Goal: Task Accomplishment & Management: Complete application form

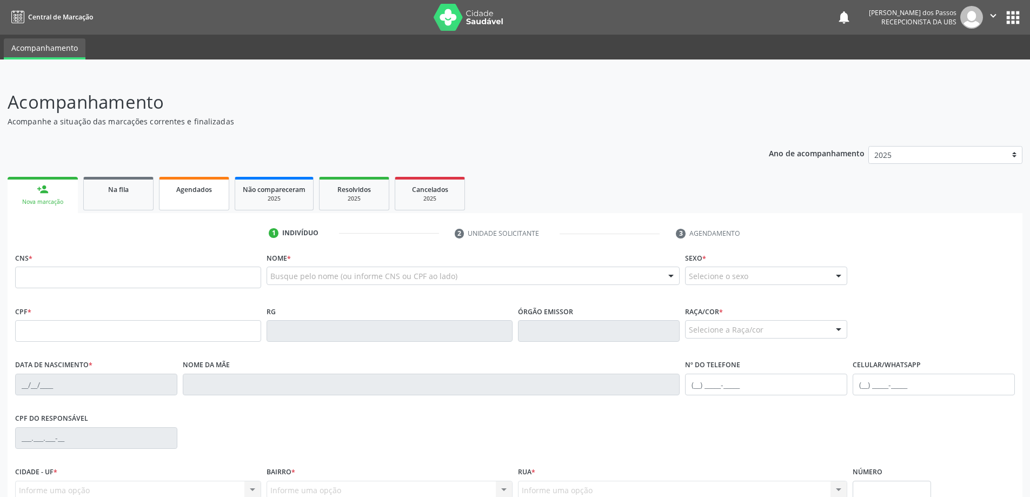
click at [180, 193] on span "Agendados" at bounding box center [194, 189] width 36 height 9
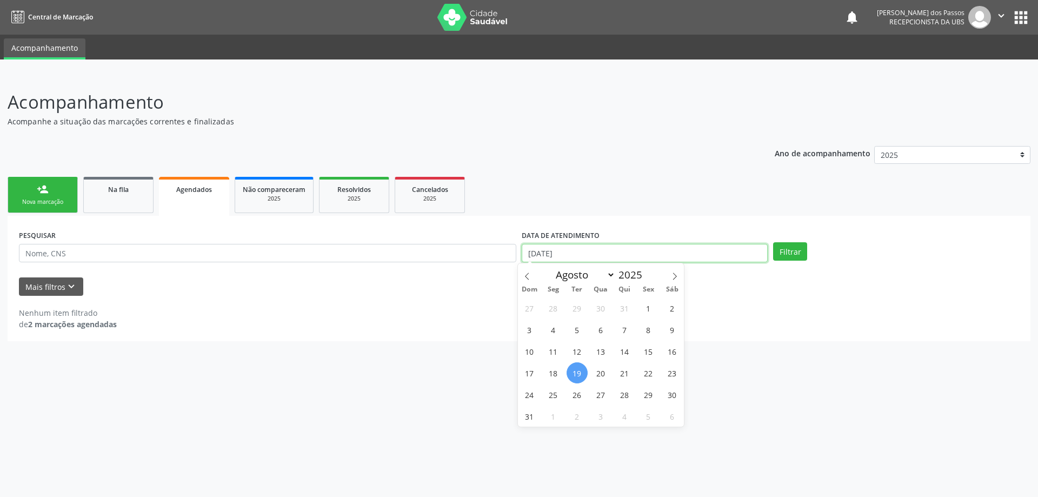
click at [542, 256] on input "[DATE]" at bounding box center [645, 253] width 246 height 18
click at [652, 354] on span "15" at bounding box center [648, 351] width 21 height 21
type input "15/08/2025"
drag, startPoint x: 578, startPoint y: 376, endPoint x: 638, endPoint y: 345, distance: 68.2
click at [578, 375] on span "19" at bounding box center [577, 372] width 21 height 21
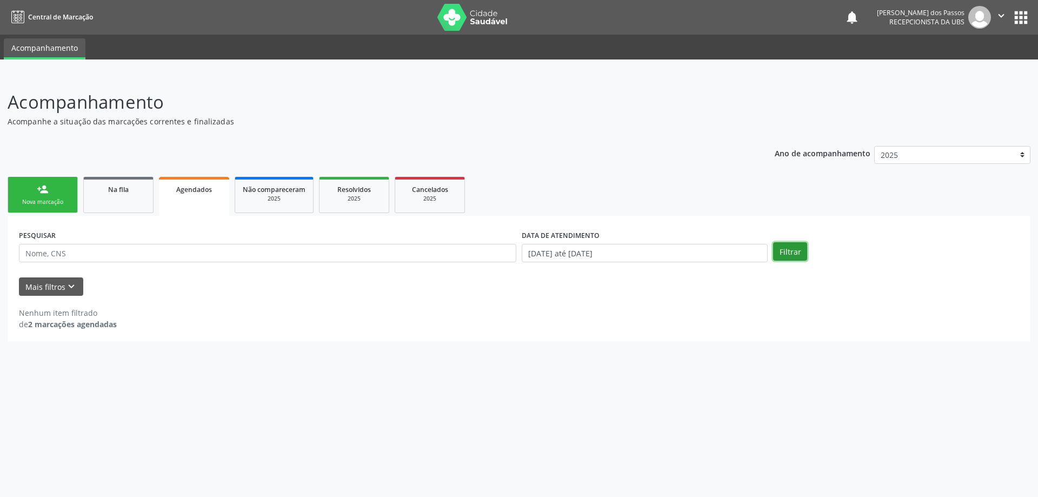
click at [793, 260] on button "Filtrar" at bounding box center [790, 251] width 34 height 18
click at [192, 186] on span "Agendados" at bounding box center [194, 189] width 36 height 9
click at [187, 195] on link "Agendados" at bounding box center [194, 196] width 70 height 39
click at [64, 195] on link "person_add Nova marcação" at bounding box center [43, 195] width 70 height 36
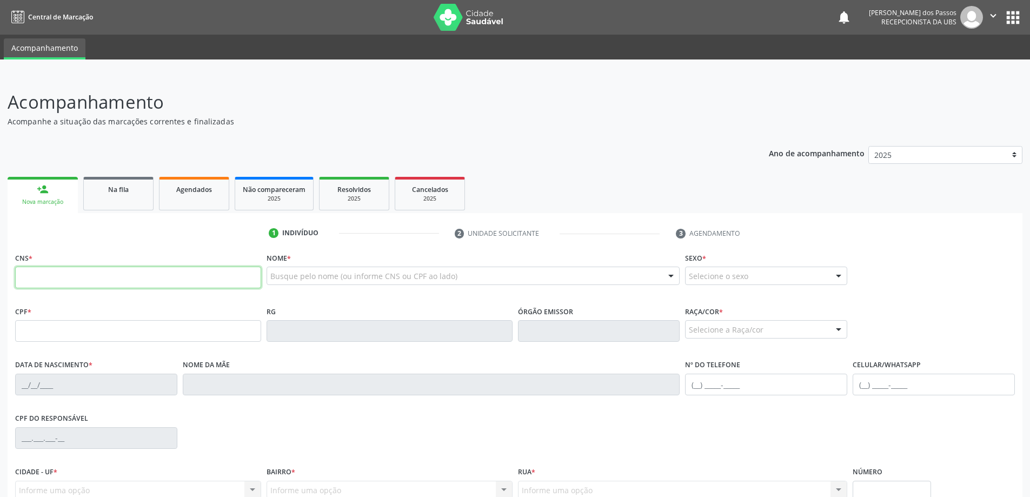
click at [106, 275] on input "text" at bounding box center [138, 278] width 246 height 22
click at [47, 333] on input "text" at bounding box center [138, 331] width 246 height 22
type input "941.197.674-34"
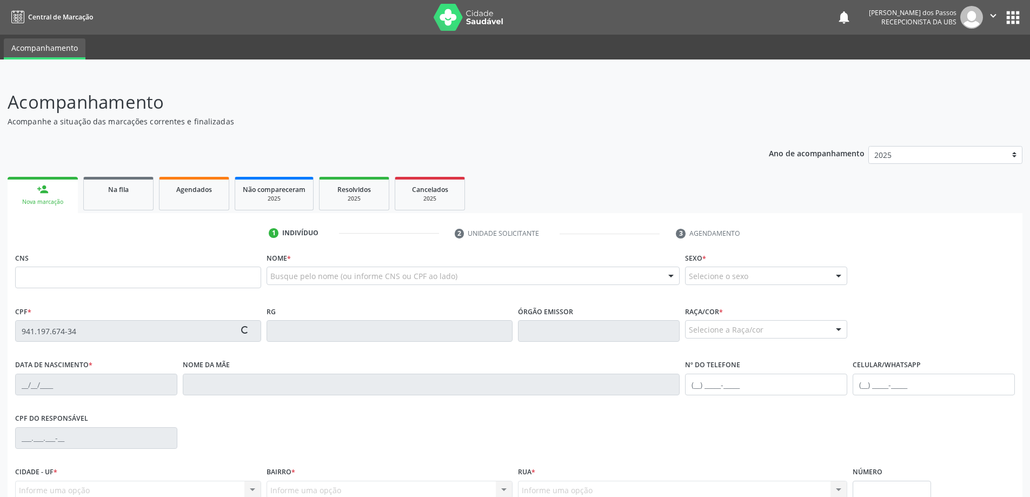
type input "702 0098 6672 5880"
type input "29/11/1971"
type input "Maria Cicera da Conceição"
type input "(82) 99339-4611"
type input "S/N"
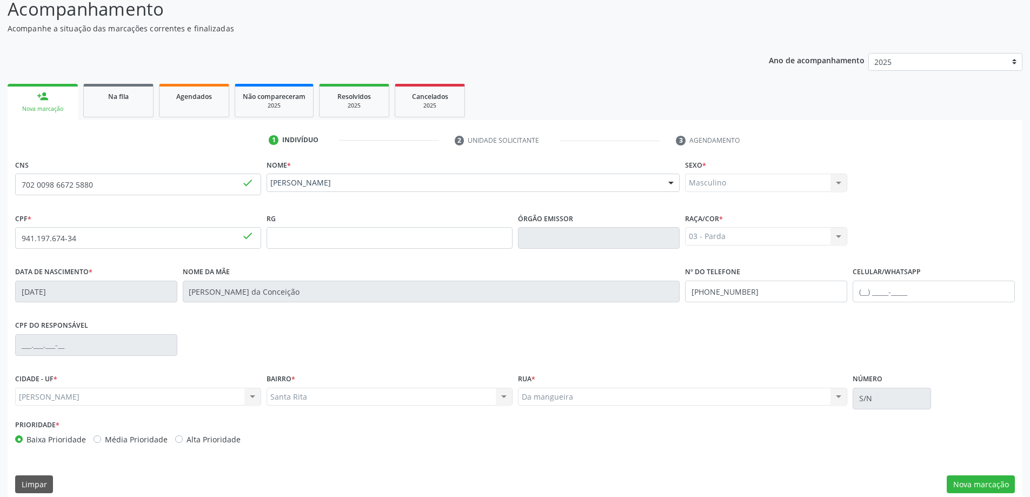
scroll to position [104, 0]
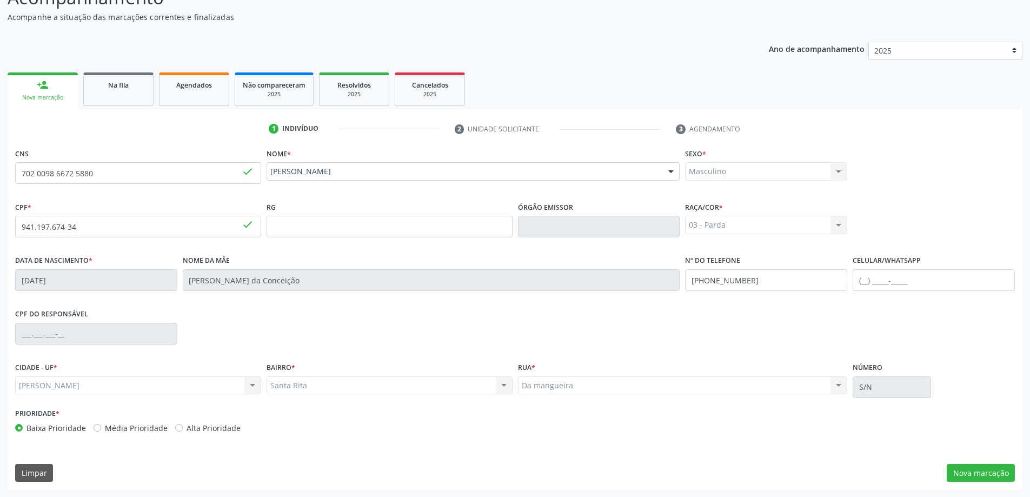
click at [663, 336] on div "CPF do responsável" at bounding box center [514, 333] width 1005 height 54
click at [995, 471] on button "Nova marcação" at bounding box center [981, 473] width 68 height 18
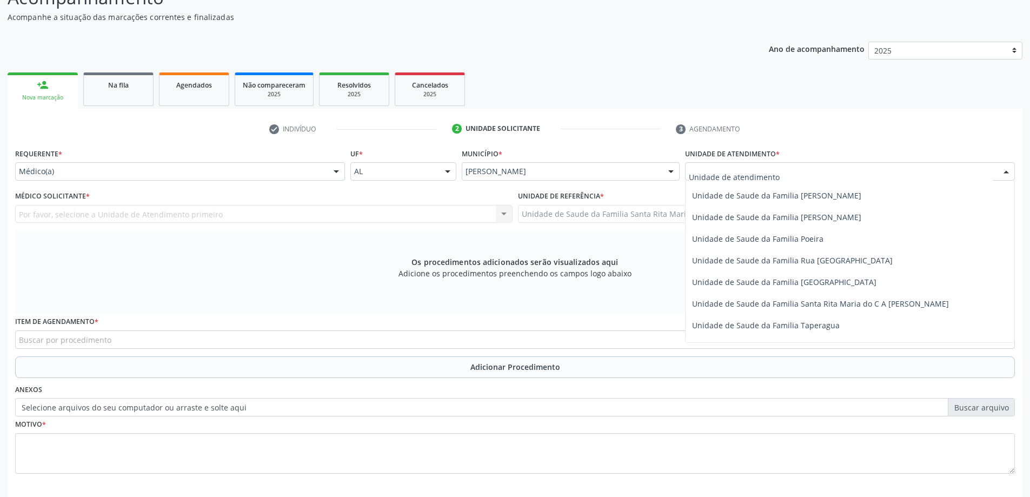
scroll to position [649, 0]
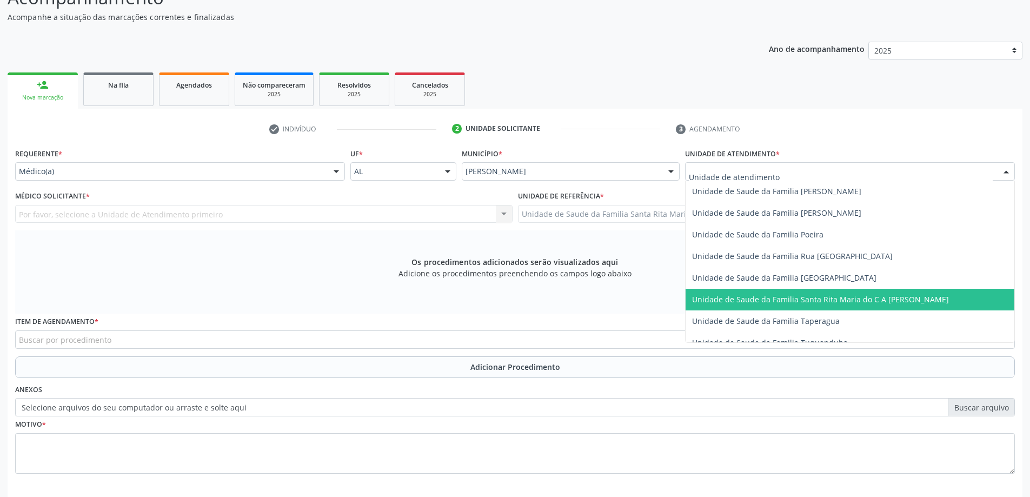
click at [759, 299] on span "Unidade de Saude da Familia Santa Rita Maria do C A [PERSON_NAME]" at bounding box center [820, 299] width 257 height 10
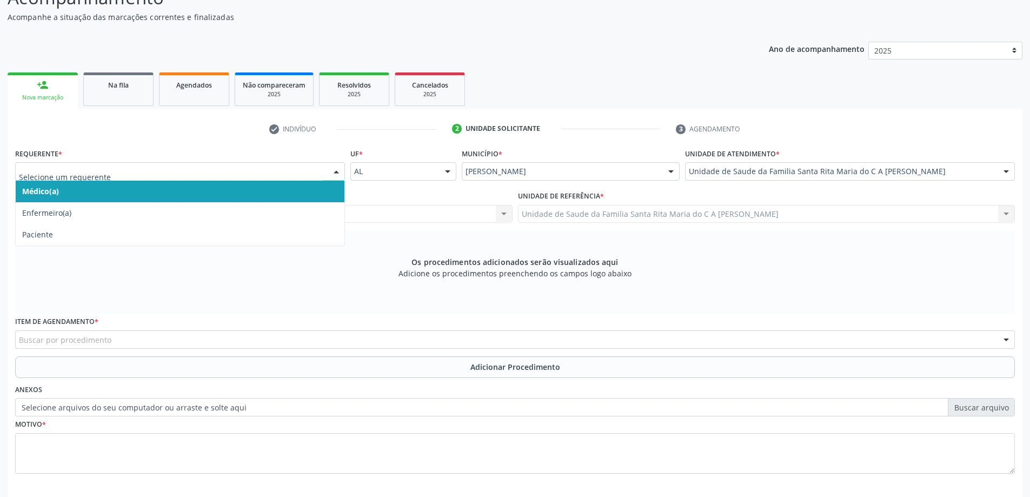
click at [229, 197] on span "Médico(a)" at bounding box center [180, 192] width 329 height 22
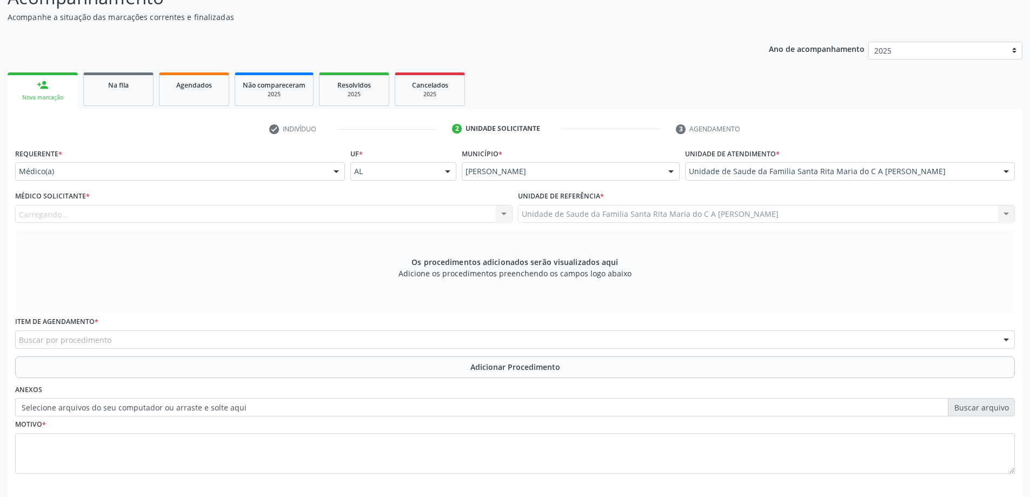
click at [229, 215] on div "Carregando... Nenhum resultado encontrado para: " " Não há nenhuma opção para s…" at bounding box center [264, 214] width 498 height 18
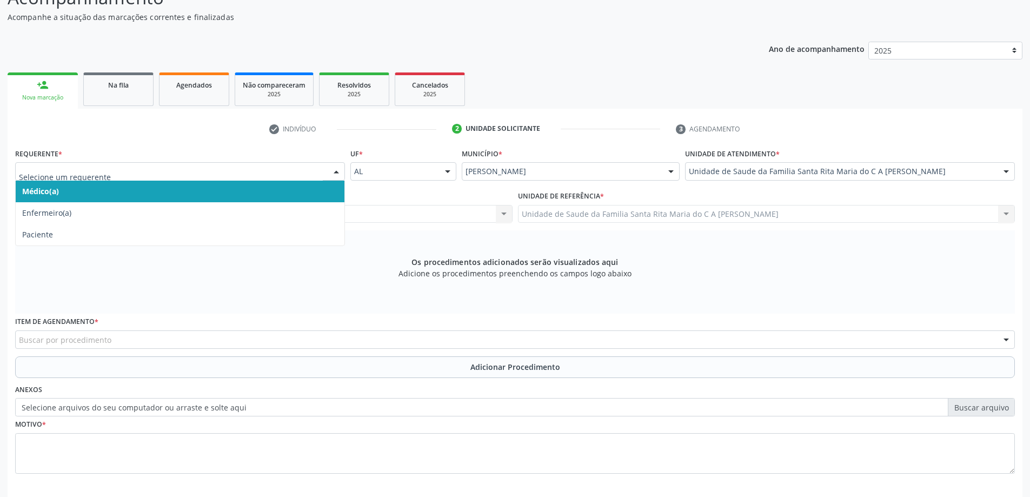
click at [147, 193] on span "Médico(a)" at bounding box center [180, 192] width 329 height 22
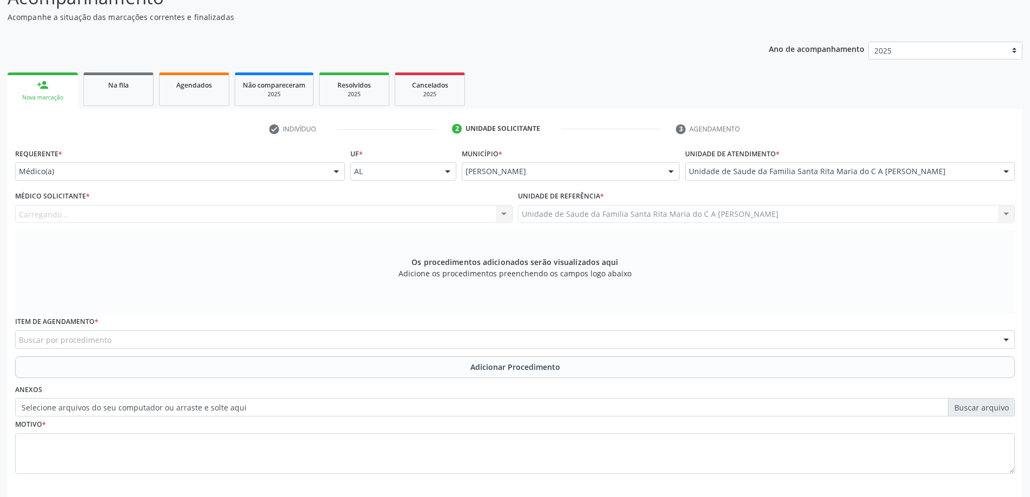
click at [345, 211] on div "Carregando... Nenhum resultado encontrado para: " " Não há nenhuma opção para s…" at bounding box center [264, 214] width 498 height 18
click at [504, 215] on div "Carregando... Nenhum resultado encontrado para: " " Não há nenhuma opção para s…" at bounding box center [264, 214] width 498 height 18
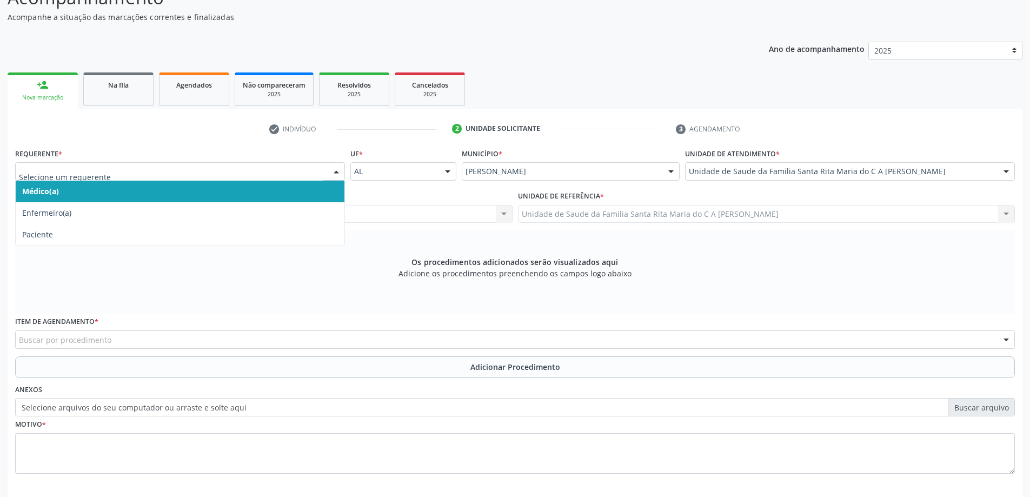
click at [113, 193] on span "Médico(a)" at bounding box center [180, 192] width 329 height 22
click at [214, 194] on span "Médico(a)" at bounding box center [180, 192] width 329 height 22
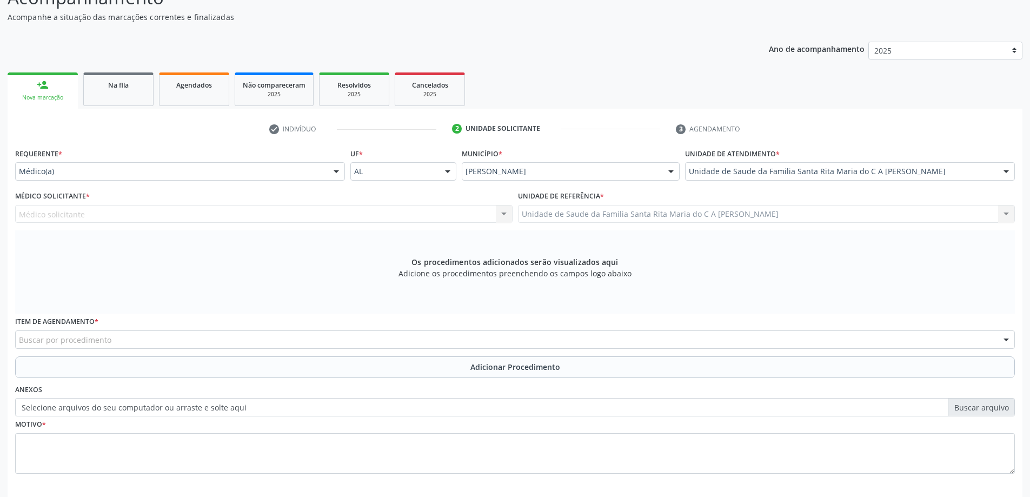
click at [215, 223] on div "Médico solicitante Nenhum resultado encontrado para: " " Não há nenhuma opção p…" at bounding box center [264, 214] width 498 height 18
click at [223, 210] on div "Médico solicitante Nenhum resultado encontrado para: " " Não há nenhuma opção p…" at bounding box center [264, 214] width 498 height 18
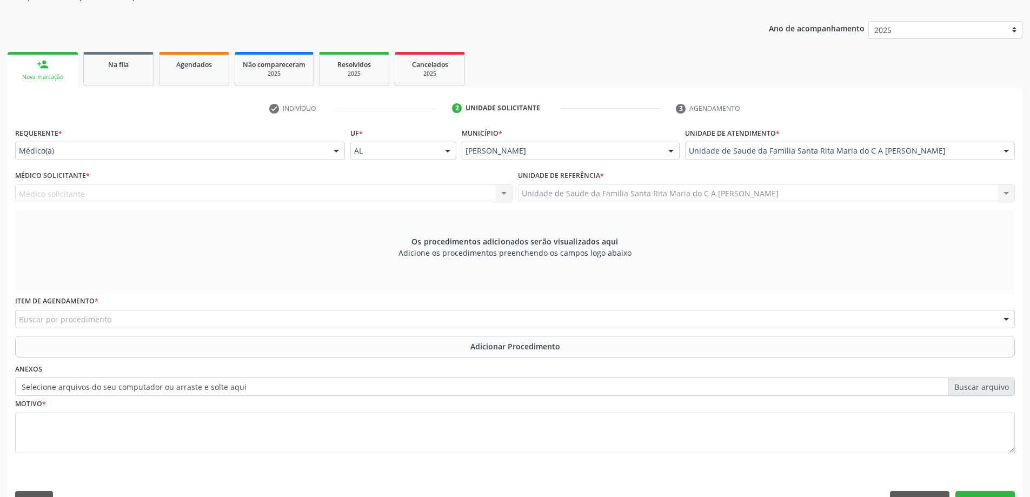
scroll to position [126, 0]
click at [209, 189] on div "Médico solicitante Nenhum resultado encontrado para: " " Não há nenhuma opção p…" at bounding box center [264, 192] width 498 height 18
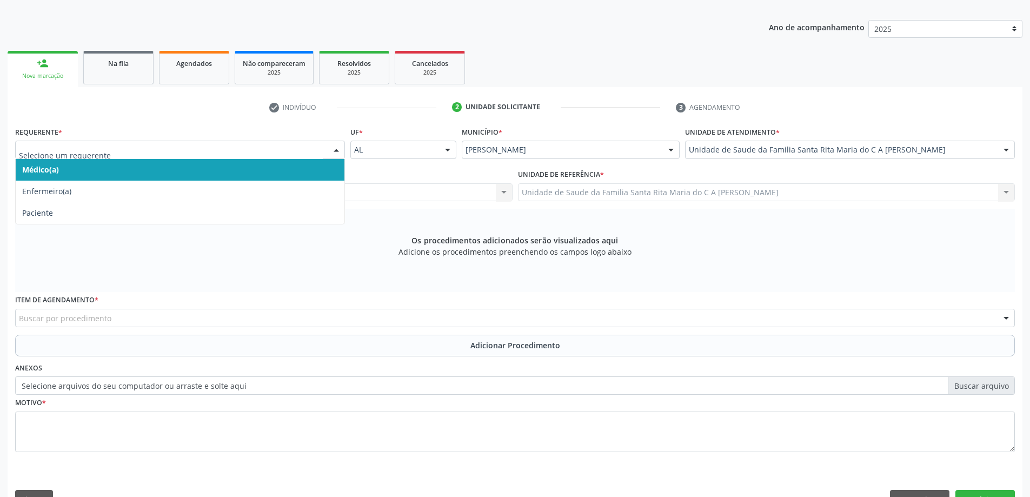
click at [334, 151] on div at bounding box center [336, 150] width 16 height 18
click at [248, 165] on span "Médico(a)" at bounding box center [180, 170] width 329 height 22
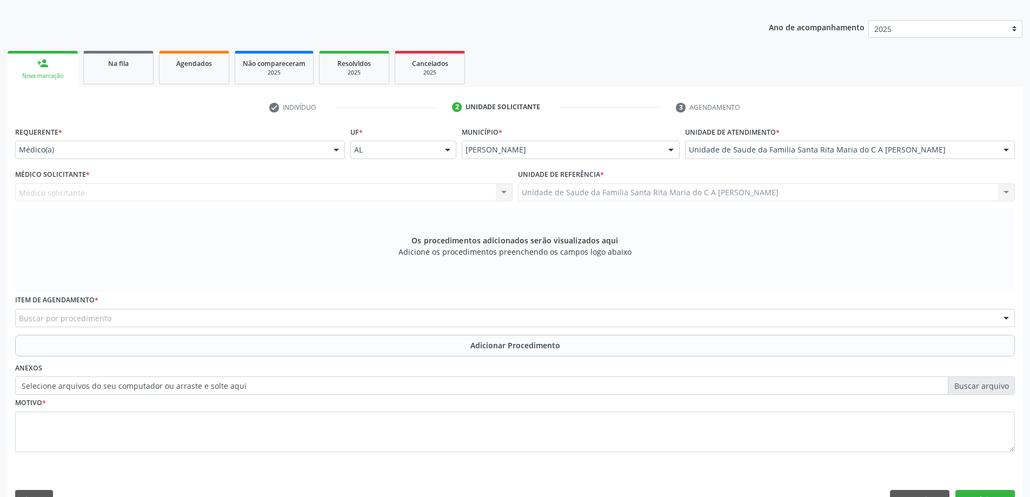
click at [135, 193] on div "Médico solicitante Nenhum resultado encontrado para: " " Não há nenhuma opção p…" at bounding box center [264, 192] width 498 height 18
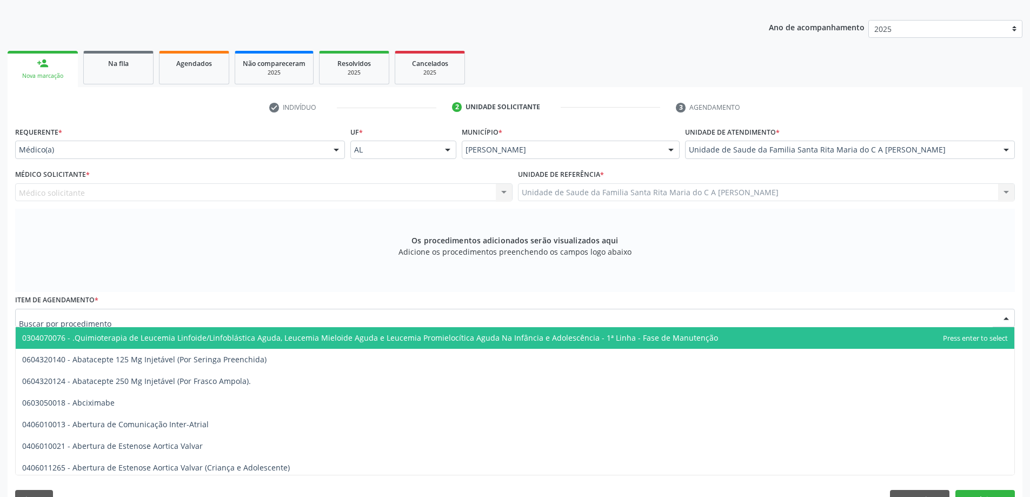
click at [263, 317] on div at bounding box center [515, 318] width 1000 height 18
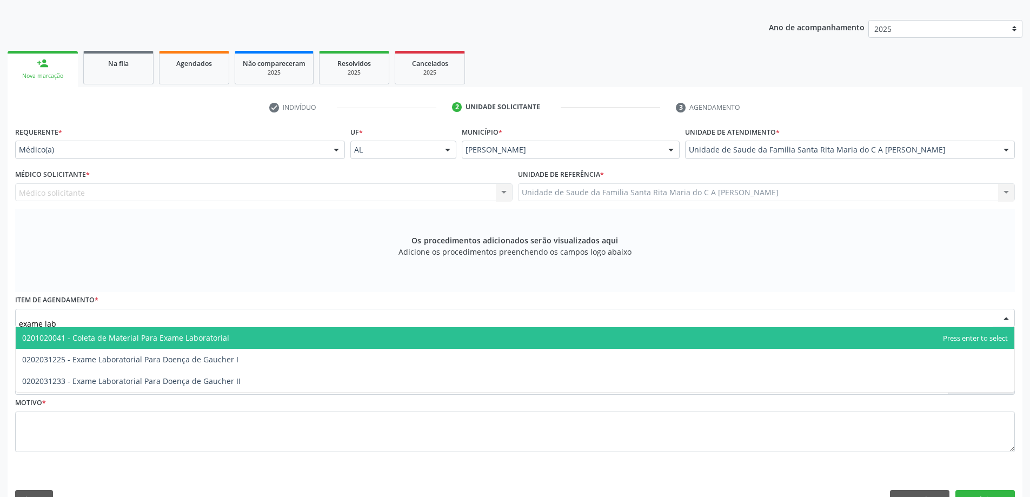
type input "exame labo"
click at [271, 341] on span "0201020041 - Coleta de Material Para Exame Laboratorial" at bounding box center [515, 338] width 999 height 22
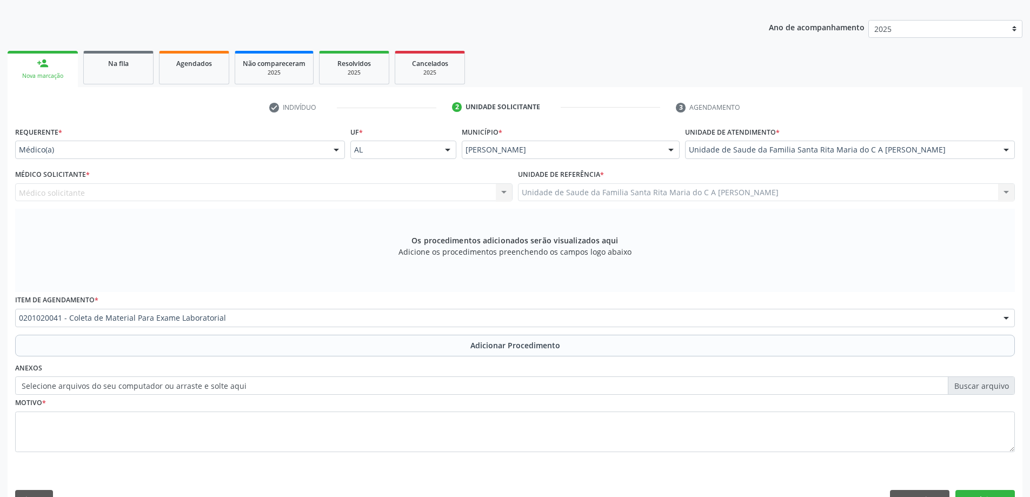
click at [461, 191] on div "Médico solicitante Nenhum resultado encontrado para: " " Não há nenhuma opção p…" at bounding box center [264, 192] width 498 height 18
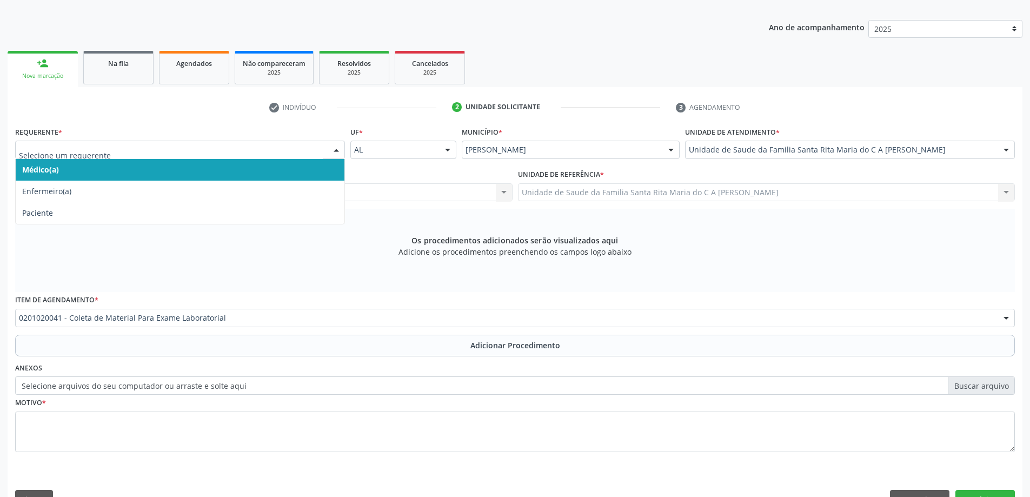
click at [267, 170] on span "Médico(a)" at bounding box center [180, 170] width 329 height 22
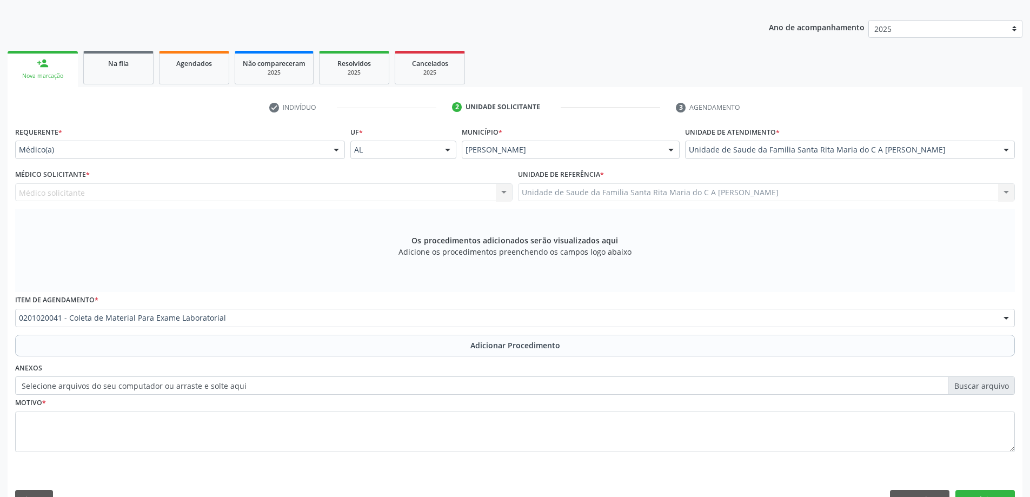
drag, startPoint x: 270, startPoint y: 194, endPoint x: 356, endPoint y: 197, distance: 85.5
click at [271, 193] on div "Médico solicitante Nenhum resultado encontrado para: " " Não há nenhuma opção p…" at bounding box center [264, 192] width 498 height 18
click at [504, 192] on div "Médico solicitante Nenhum resultado encontrado para: " " Não há nenhuma opção p…" at bounding box center [264, 192] width 498 height 18
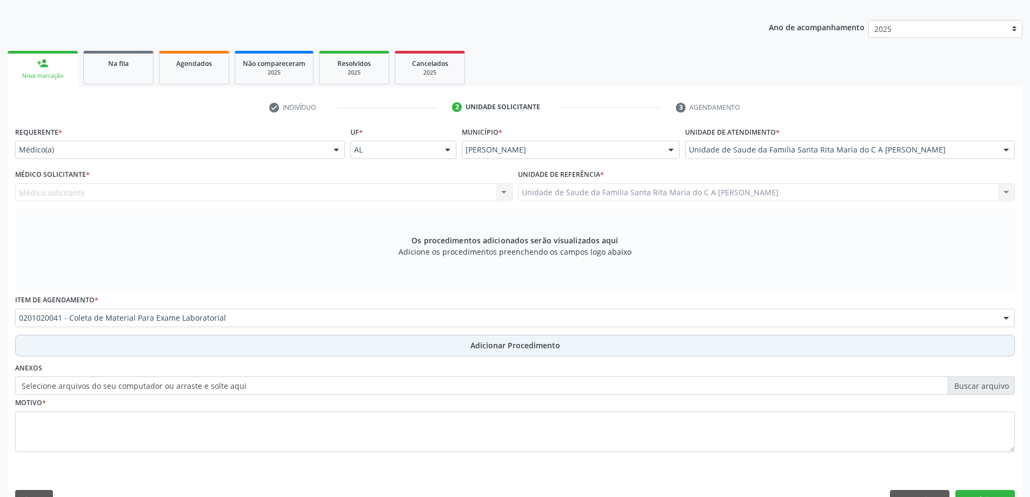
click at [311, 348] on button "Adicionar Procedimento" at bounding box center [515, 346] width 1000 height 22
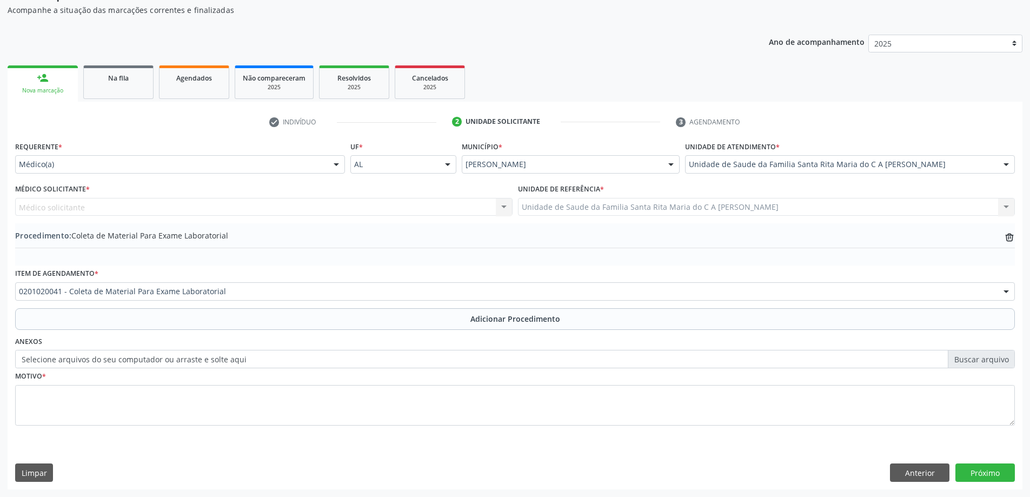
click at [506, 209] on div "Médico solicitante Nenhum resultado encontrado para: " " Não há nenhuma opção p…" at bounding box center [264, 207] width 498 height 18
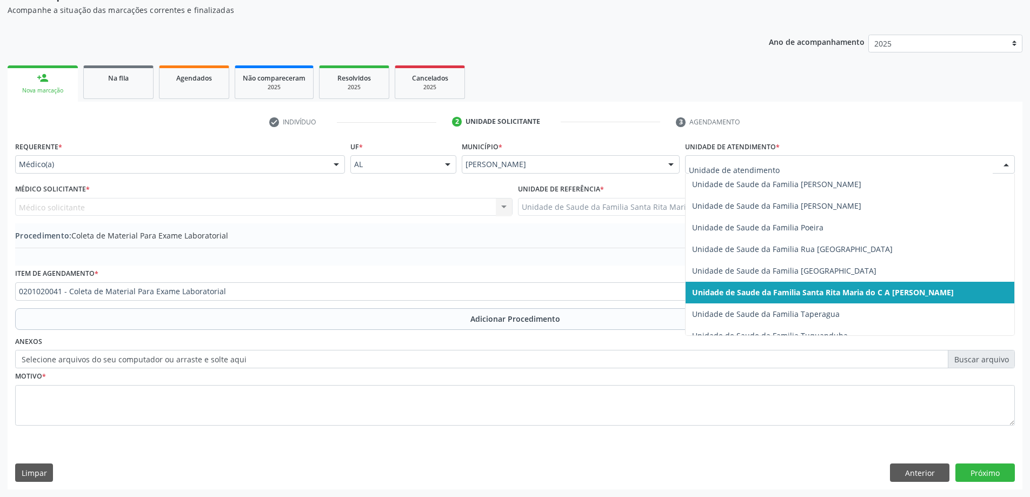
click at [882, 290] on span "Unidade de Saude da Familia Santa Rita Maria do C A [PERSON_NAME]" at bounding box center [823, 292] width 262 height 10
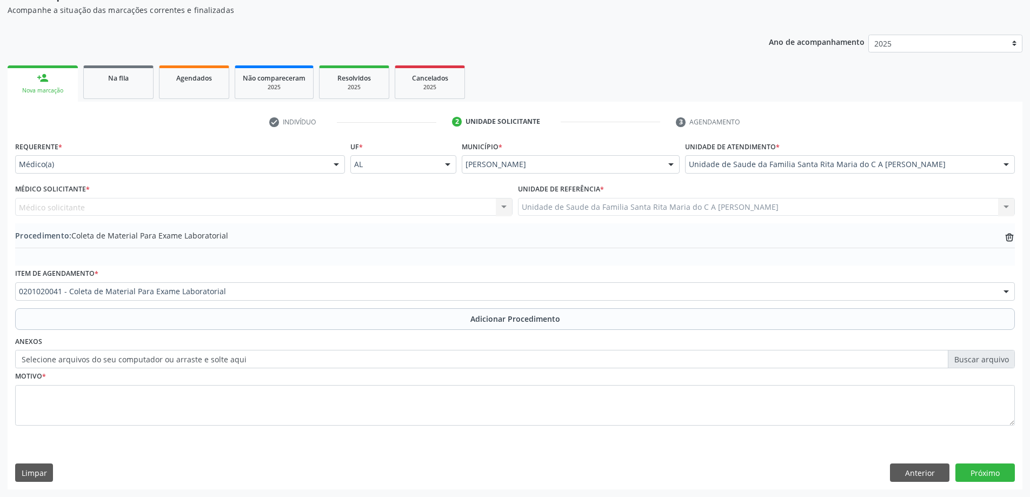
click at [332, 209] on div "Médico solicitante Nenhum resultado encontrado para: " " Não há nenhuma opção p…" at bounding box center [264, 207] width 498 height 18
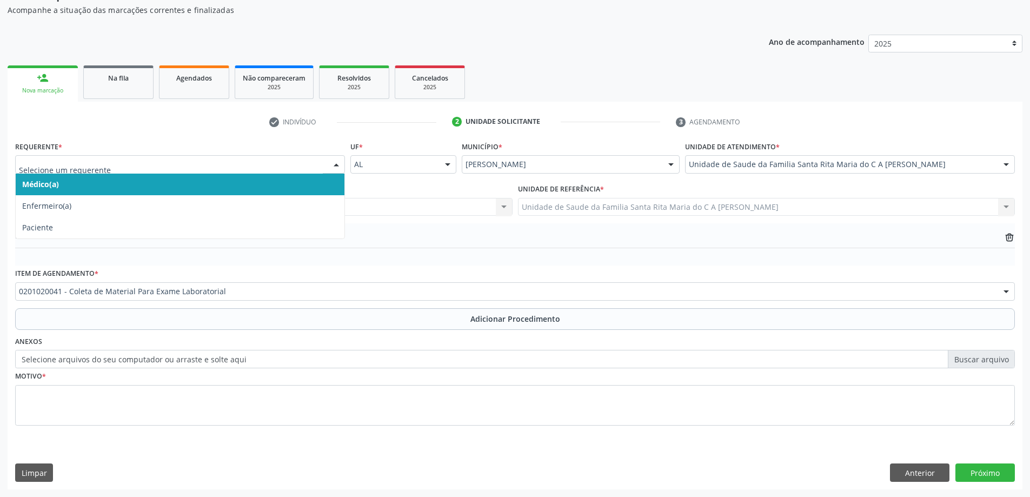
click at [261, 158] on div at bounding box center [180, 164] width 330 height 18
click at [215, 186] on span "Médico(a)" at bounding box center [180, 185] width 329 height 22
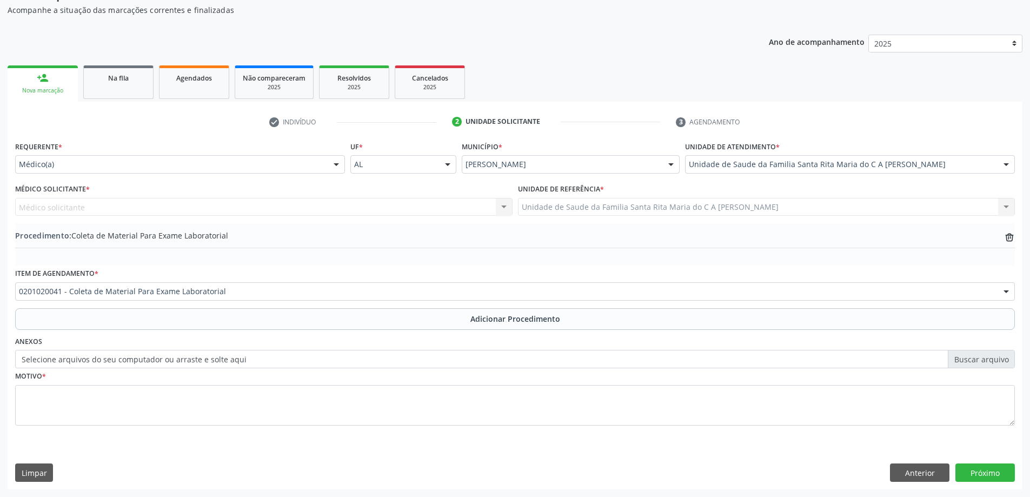
click at [236, 207] on div "Médico solicitante Nenhum resultado encontrado para: " " Não há nenhuma opção p…" at bounding box center [264, 207] width 498 height 18
click at [501, 206] on div "Médico solicitante Nenhum resultado encontrado para: " " Não há nenhuma opção p…" at bounding box center [264, 207] width 498 height 18
click at [245, 206] on div "Médico solicitante Nenhum resultado encontrado para: " " Não há nenhuma opção p…" at bounding box center [264, 207] width 498 height 18
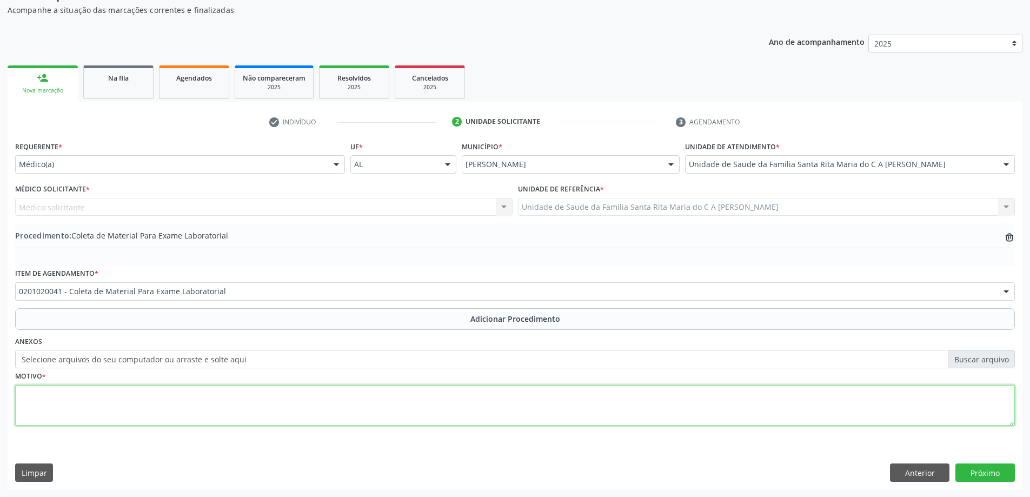
click at [97, 401] on textarea at bounding box center [515, 405] width 1000 height 41
type textarea "tontura"
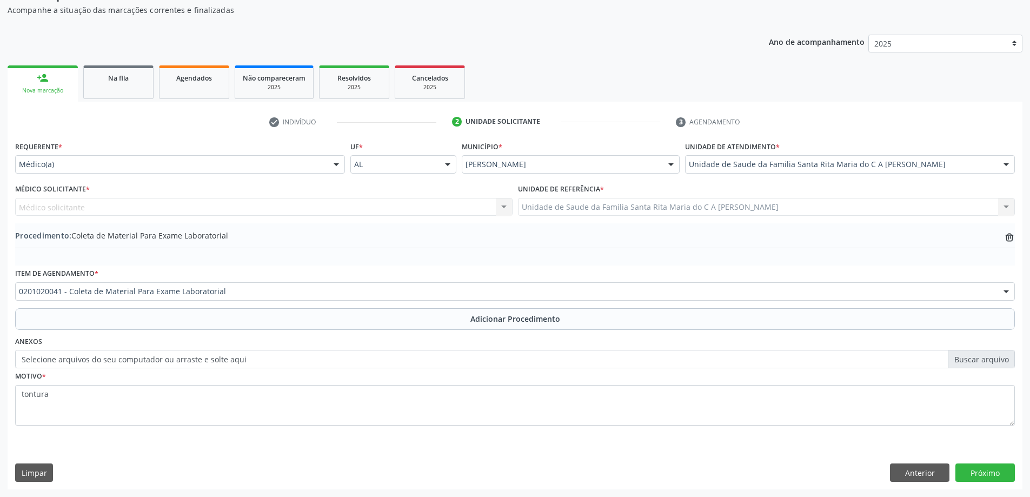
click at [177, 211] on div "Médico solicitante Nenhum resultado encontrado para: " " Não há nenhuma opção p…" at bounding box center [264, 207] width 498 height 18
click at [919, 468] on button "Anterior" at bounding box center [919, 472] width 59 height 18
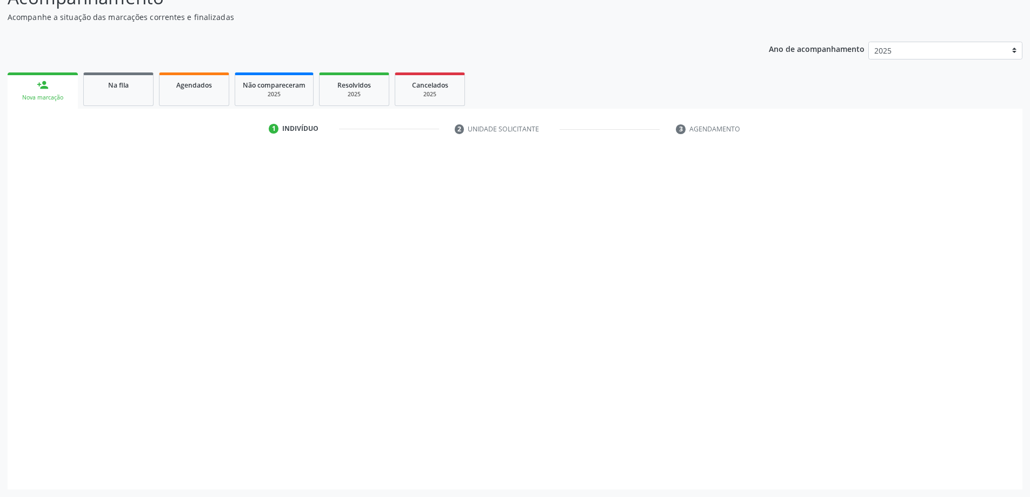
scroll to position [104, 0]
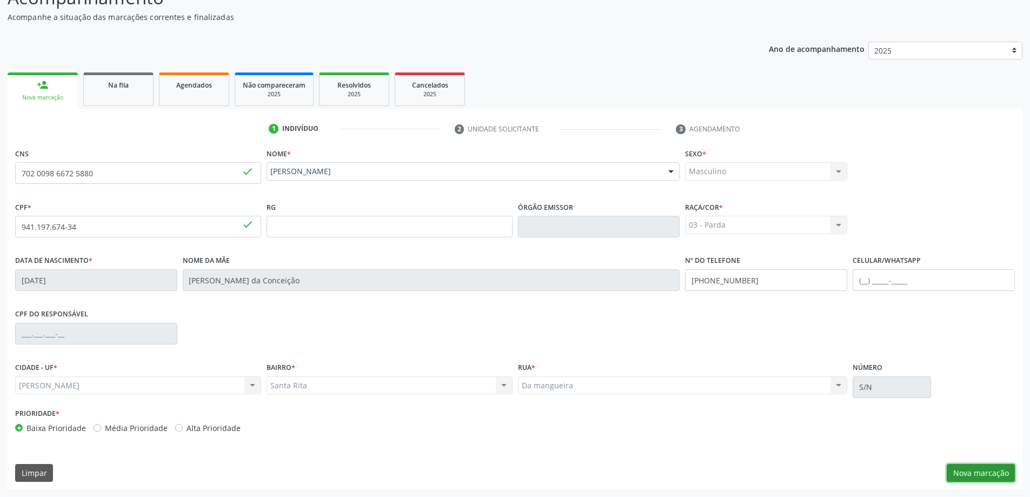
click at [967, 472] on button "Nova marcação" at bounding box center [981, 473] width 68 height 18
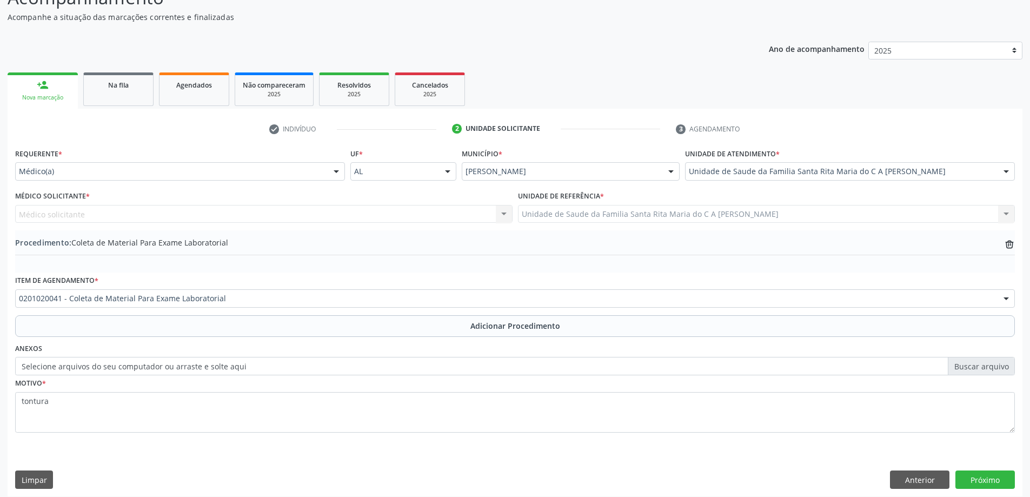
click at [222, 214] on div "Médico solicitante Nenhum resultado encontrado para: " " Não há nenhuma opção p…" at bounding box center [264, 214] width 498 height 18
click at [500, 213] on div "Médico solicitante Nenhum resultado encontrado para: " " Não há nenhuma opção p…" at bounding box center [264, 214] width 498 height 18
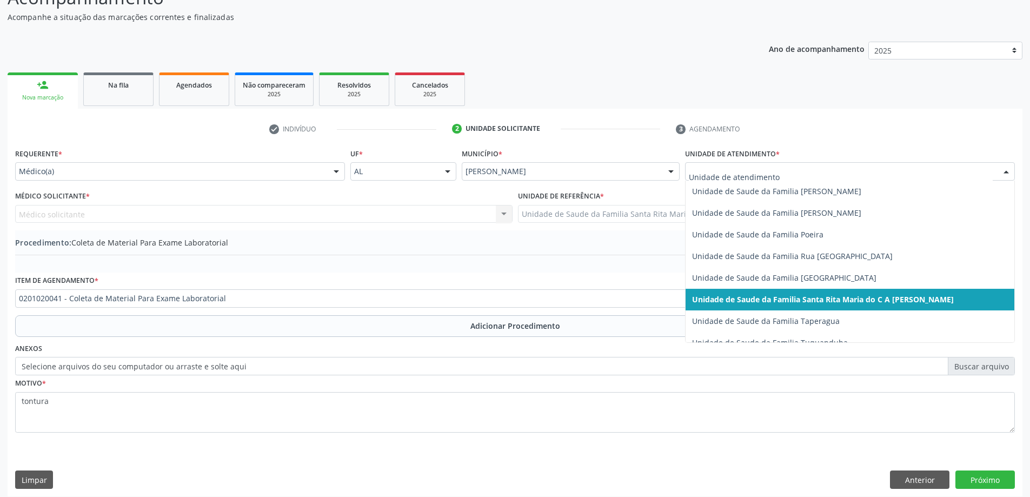
click at [903, 302] on span "Unidade de Saude da Familia Santa Rita Maria do C A [PERSON_NAME]" at bounding box center [823, 299] width 262 height 10
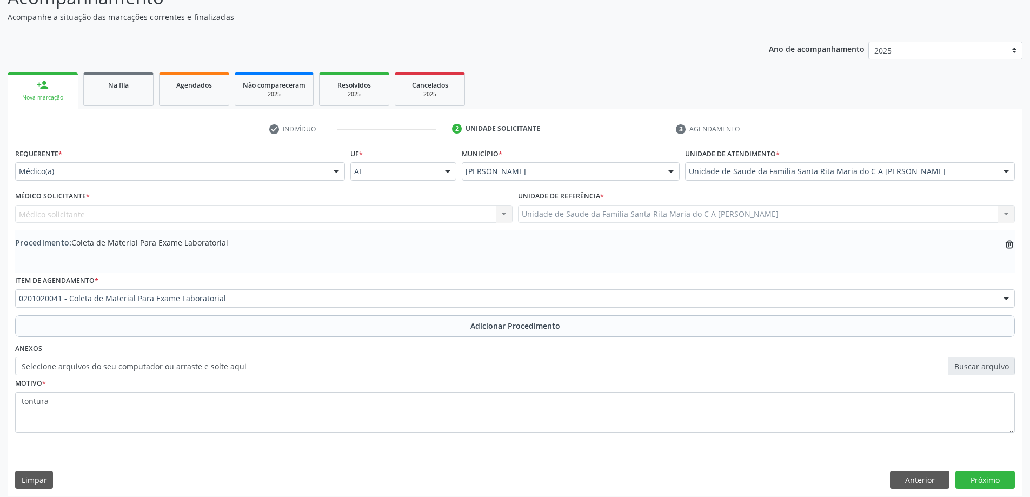
click at [334, 170] on div at bounding box center [336, 172] width 16 height 18
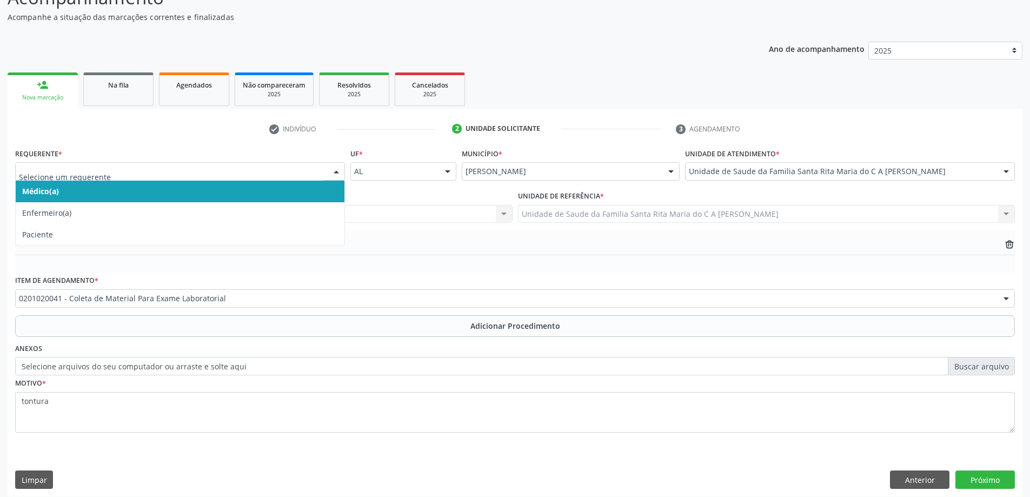
click at [309, 191] on span "Médico(a)" at bounding box center [180, 192] width 329 height 22
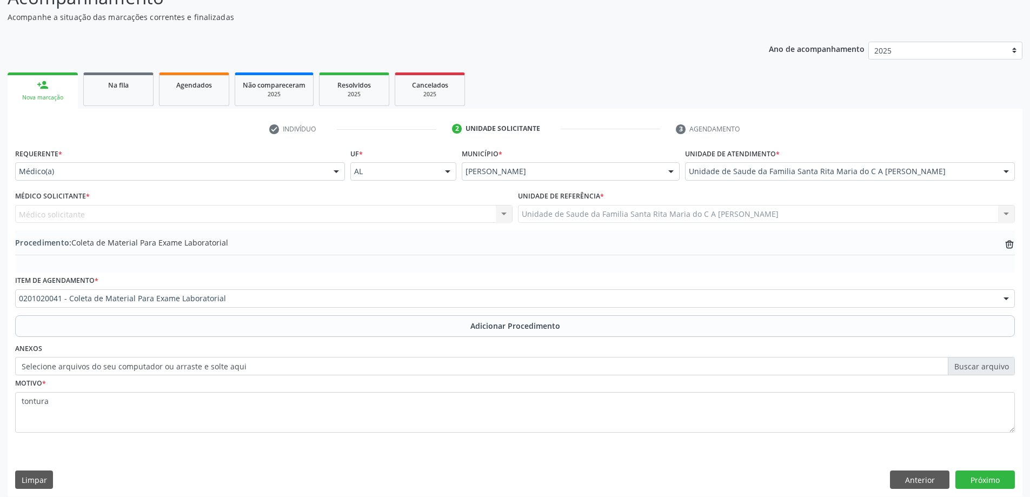
drag, startPoint x: 241, startPoint y: 209, endPoint x: 301, endPoint y: 208, distance: 60.0
click at [241, 209] on div "Médico solicitante Nenhum resultado encontrado para: " " Não há nenhuma opção p…" at bounding box center [264, 214] width 498 height 18
click at [500, 214] on div "Médico solicitante Nenhum resultado encontrado para: " " Não há nenhuma opção p…" at bounding box center [264, 214] width 498 height 18
click at [969, 478] on button "Próximo" at bounding box center [985, 480] width 59 height 18
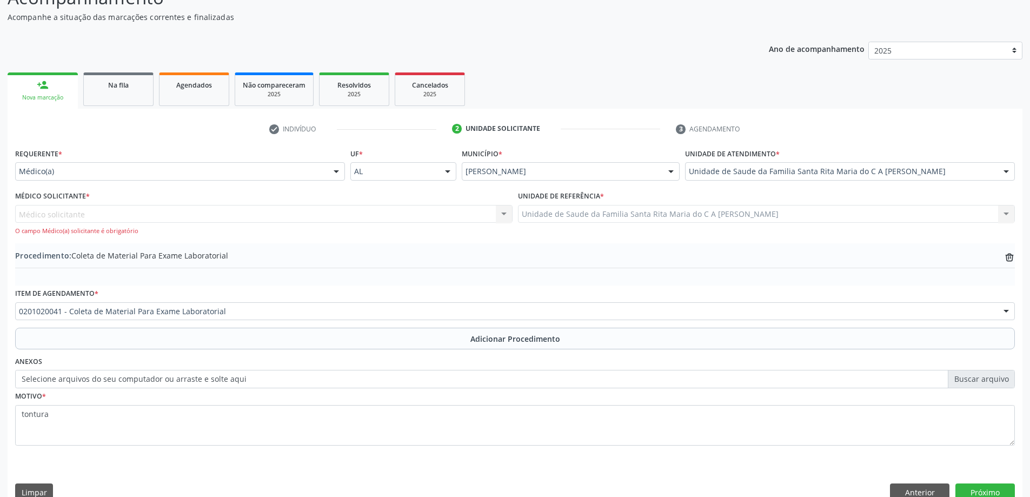
click at [405, 211] on div "Médico solicitante Nenhum resultado encontrado para: " " Não há nenhuma opção p…" at bounding box center [264, 220] width 498 height 31
click at [505, 213] on div "Médico solicitante Nenhum resultado encontrado para: " " Não há nenhuma opção p…" at bounding box center [264, 220] width 498 height 31
click at [206, 211] on div "Médico solicitante Nenhum resultado encontrado para: " " Não há nenhuma opção p…" at bounding box center [264, 220] width 498 height 31
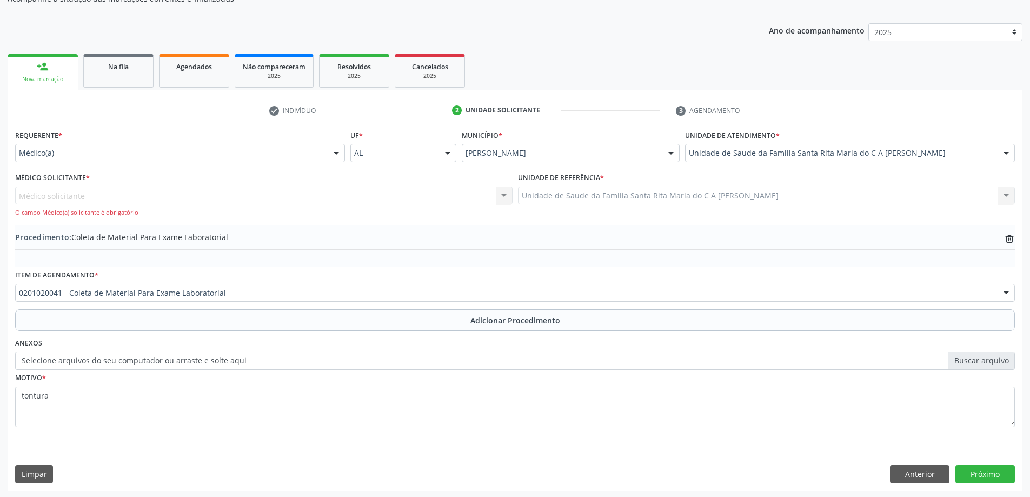
scroll to position [124, 0]
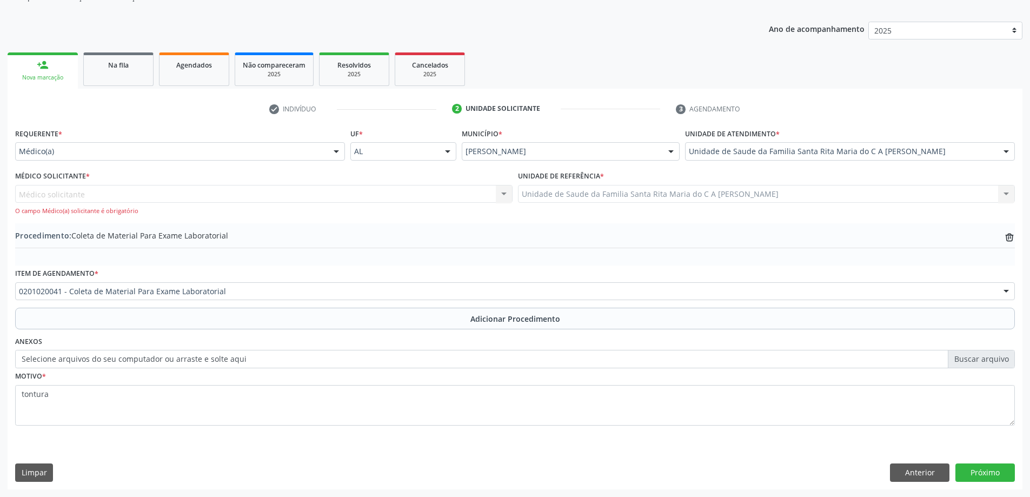
click at [330, 190] on div "Médico solicitante Nenhum resultado encontrado para: " " Não há nenhuma opção p…" at bounding box center [264, 200] width 498 height 31
click at [489, 195] on div "Médico solicitante Nenhum resultado encontrado para: " " Não há nenhuma opção p…" at bounding box center [264, 200] width 498 height 31
click at [63, 194] on div "Médico solicitante Nenhum resultado encontrado para: " " Não há nenhuma opção p…" at bounding box center [264, 200] width 498 height 31
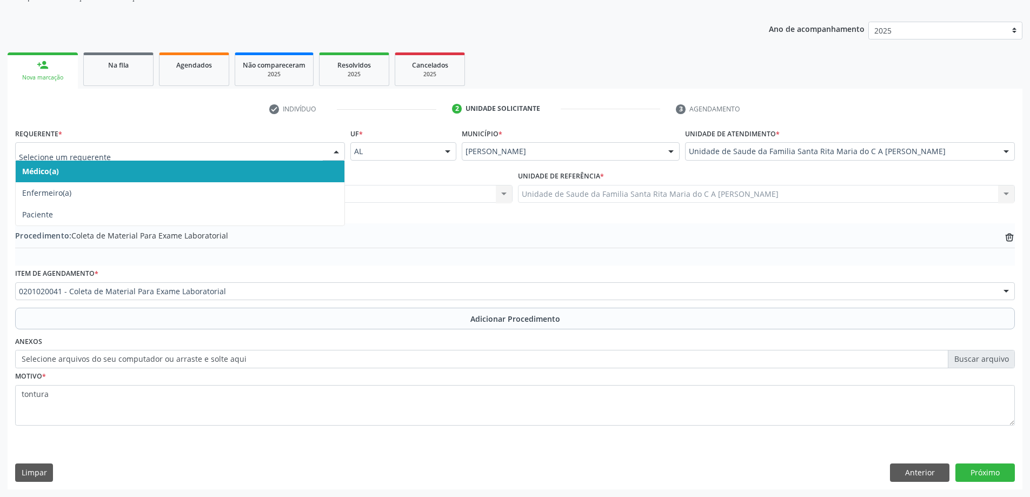
click at [233, 171] on span "Médico(a)" at bounding box center [180, 172] width 329 height 22
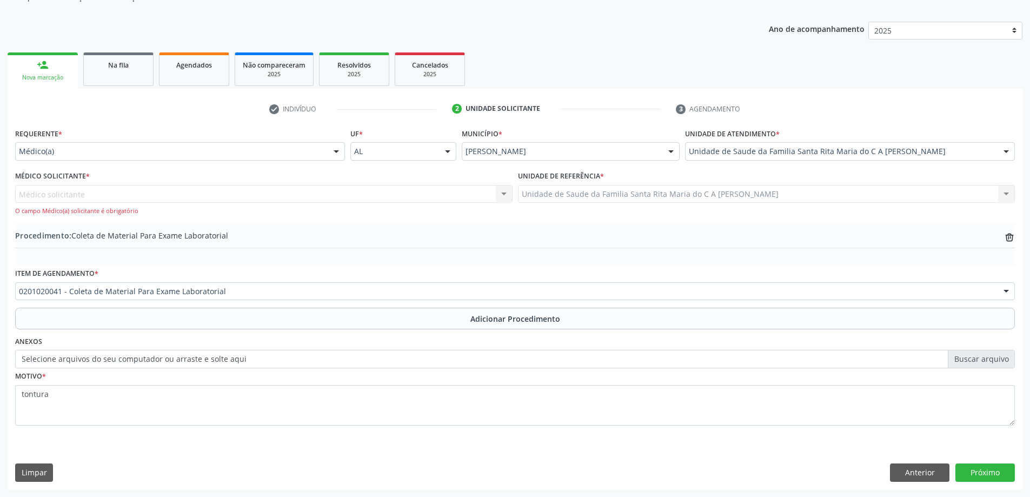
click at [233, 208] on div "O campo Médico(a) solicitante é obrigatório" at bounding box center [264, 211] width 498 height 9
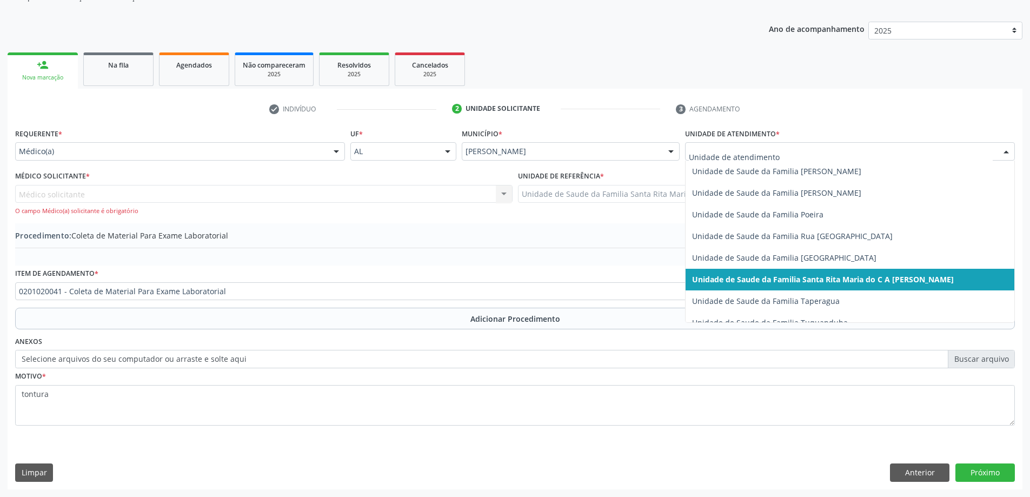
click at [863, 280] on span "Unidade de Saude da Familia Santa Rita Maria do C A [PERSON_NAME]" at bounding box center [823, 279] width 262 height 10
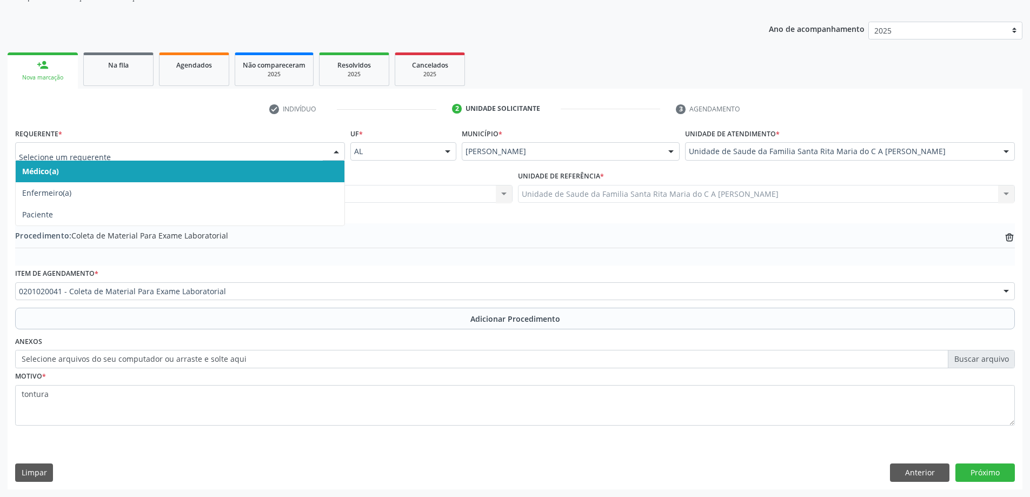
click at [301, 174] on span "Médico(a)" at bounding box center [180, 172] width 329 height 22
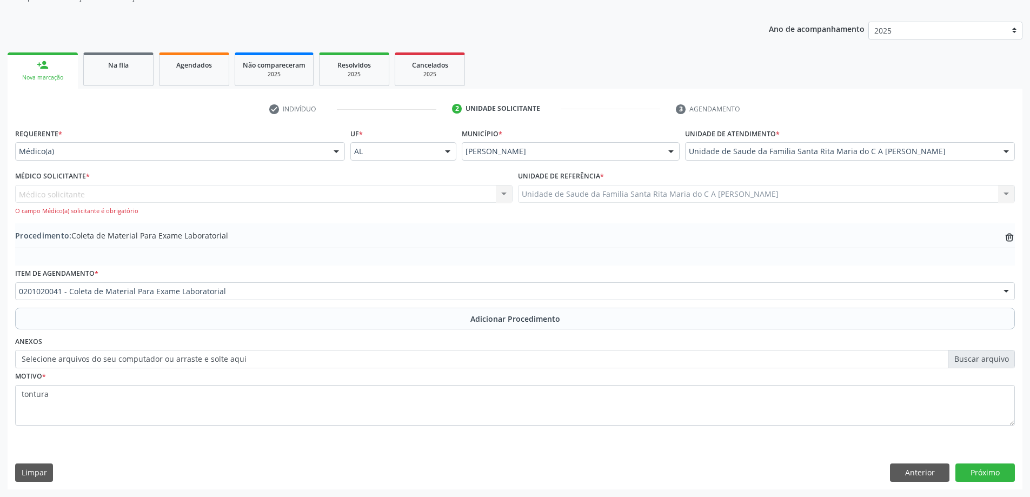
click at [283, 218] on div "Médico Solicitante * Médico solicitante Nenhum resultado encontrado para: " " N…" at bounding box center [263, 195] width 503 height 55
click at [283, 213] on div "O campo Médico(a) solicitante é obrigatório" at bounding box center [264, 211] width 498 height 9
click at [914, 470] on button "Anterior" at bounding box center [919, 472] width 59 height 18
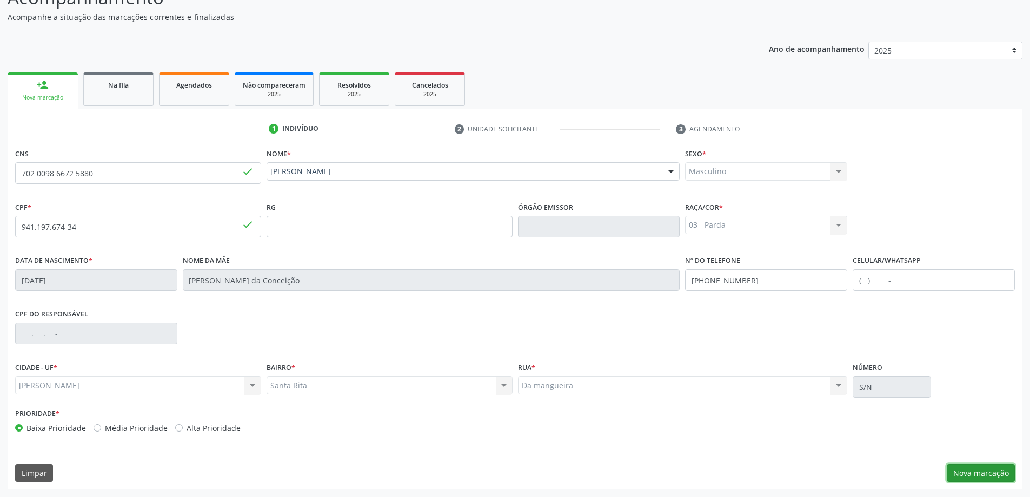
click at [981, 472] on button "Nova marcação" at bounding box center [981, 473] width 68 height 18
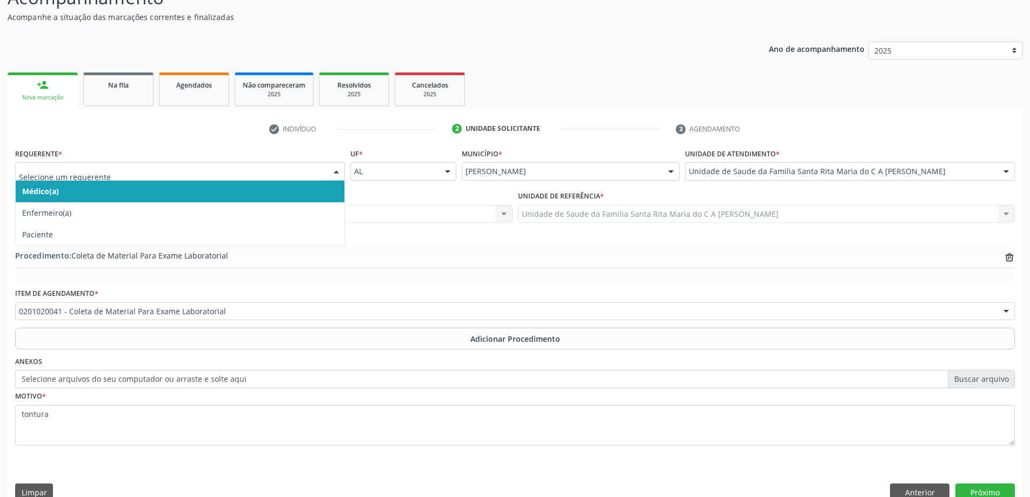
click at [157, 191] on span "Médico(a)" at bounding box center [180, 192] width 329 height 22
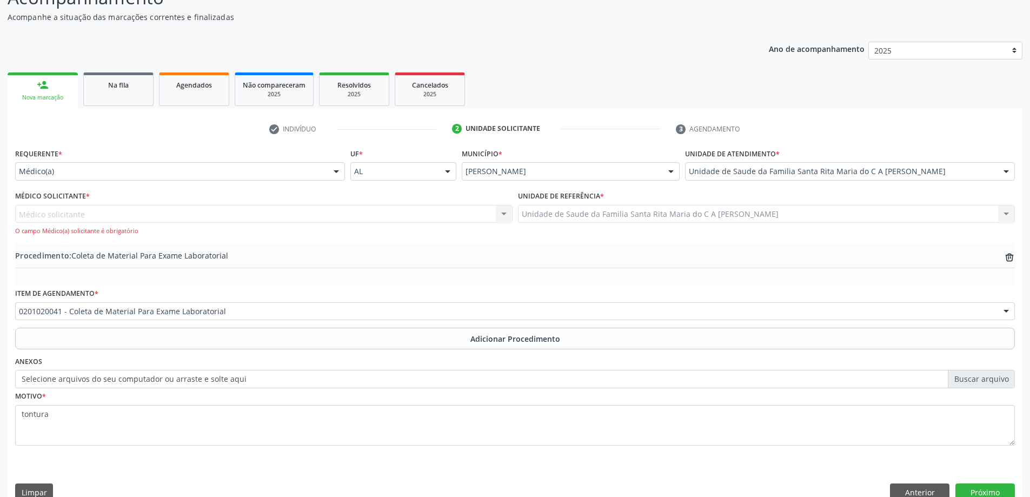
click at [160, 215] on div "Médico solicitante Nenhum resultado encontrado para: " " Não há nenhuma opção p…" at bounding box center [264, 220] width 498 height 31
click at [159, 217] on div "Médico solicitante Nenhum resultado encontrado para: " " Não há nenhuma opção p…" at bounding box center [264, 220] width 498 height 31
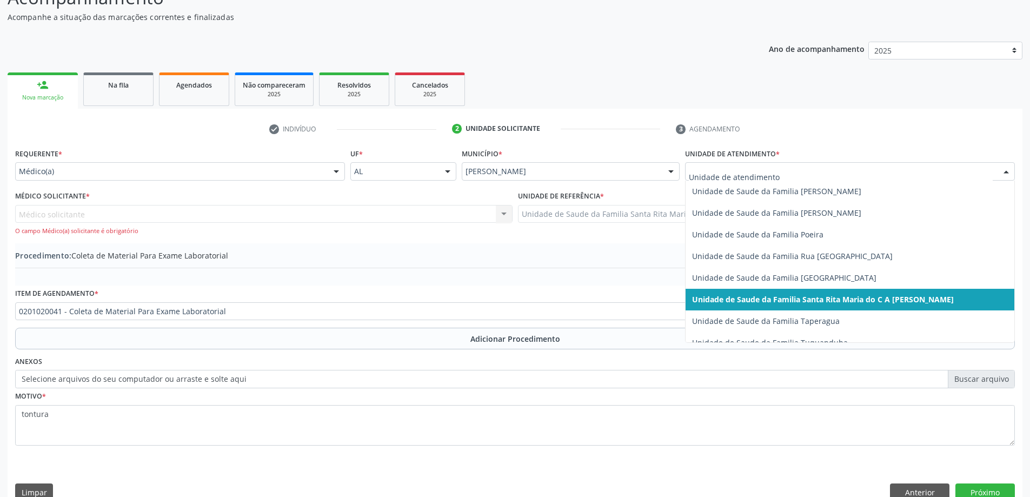
drag, startPoint x: 865, startPoint y: 304, endPoint x: 836, endPoint y: 290, distance: 32.2
click at [864, 304] on span "Unidade de Saude da Familia Santa Rita Maria do C A [PERSON_NAME]" at bounding box center [823, 299] width 262 height 10
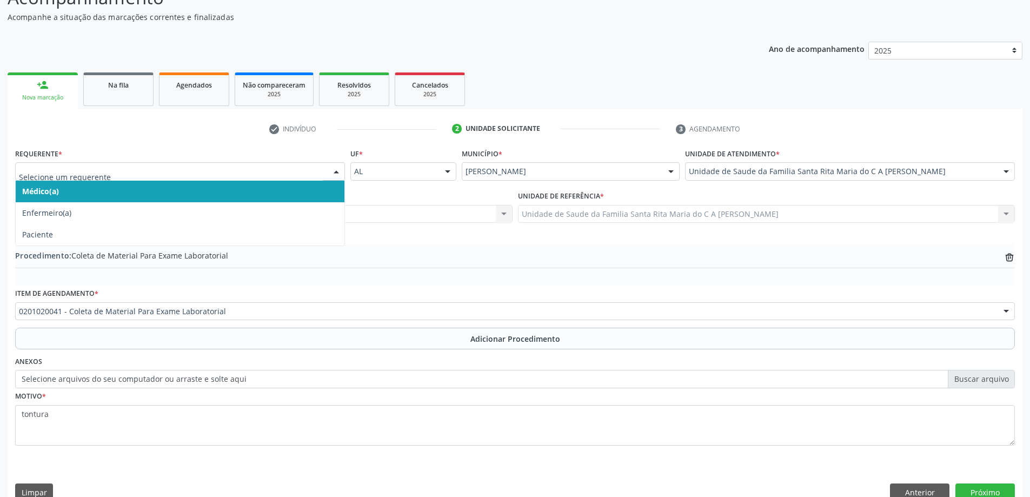
click at [153, 193] on span "Médico(a)" at bounding box center [180, 192] width 329 height 22
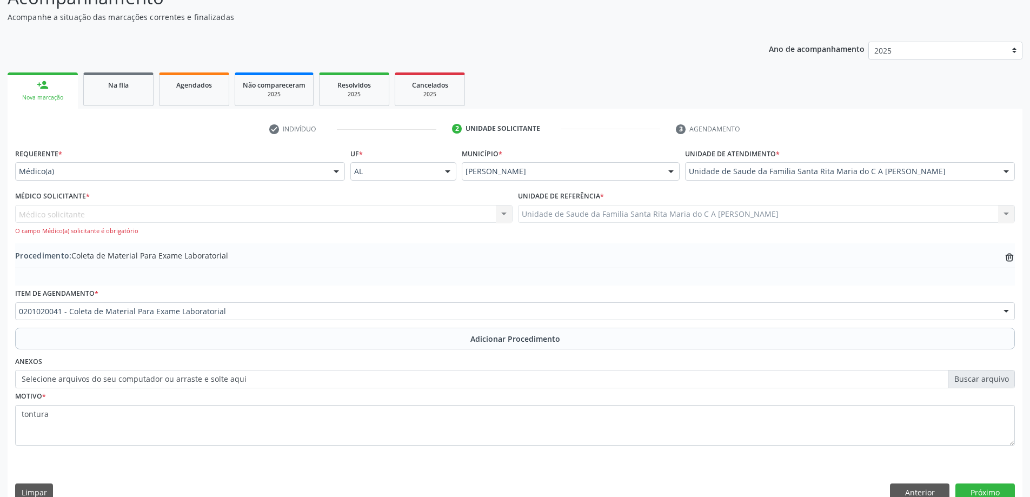
click at [183, 220] on div "Médico solicitante Nenhum resultado encontrado para: " " Não há nenhuma opção p…" at bounding box center [264, 220] width 498 height 31
click at [64, 211] on div "Médico solicitante Nenhum resultado encontrado para: " " Não há nenhuma opção p…" at bounding box center [264, 220] width 498 height 31
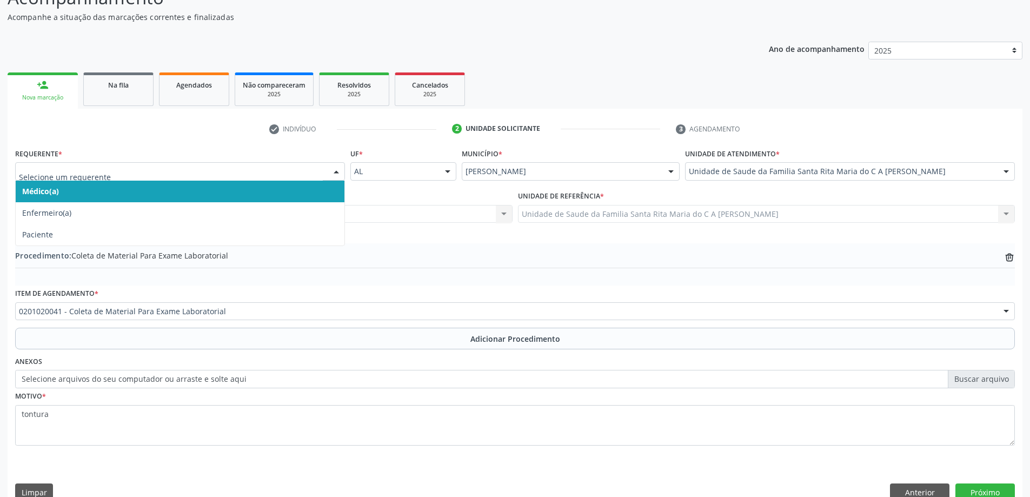
drag, startPoint x: 209, startPoint y: 169, endPoint x: 215, endPoint y: 232, distance: 63.0
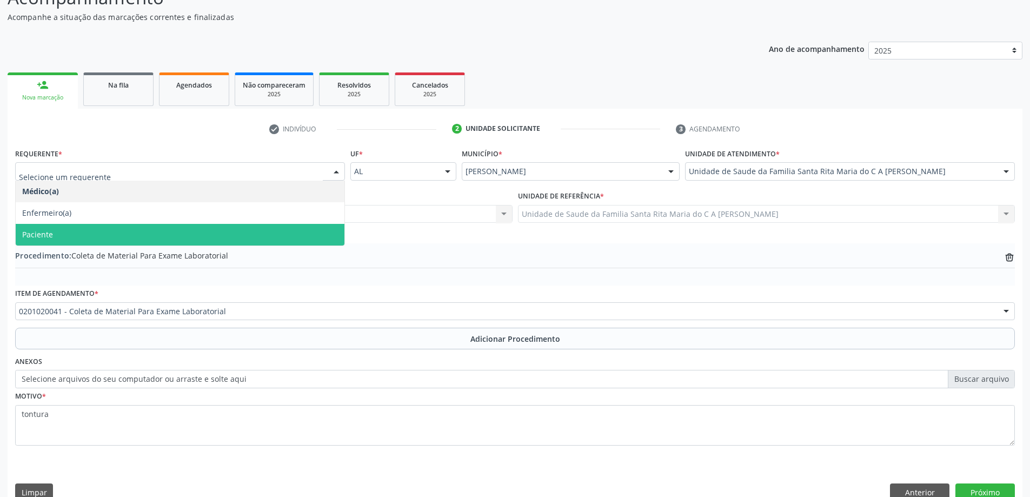
click at [137, 240] on span "Paciente" at bounding box center [180, 235] width 329 height 22
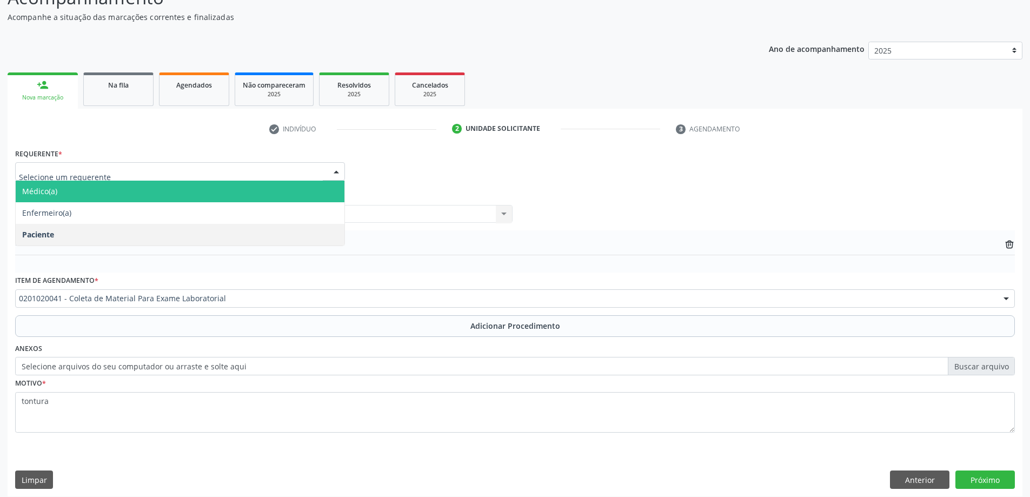
click at [150, 193] on span "Médico(a)" at bounding box center [180, 192] width 329 height 22
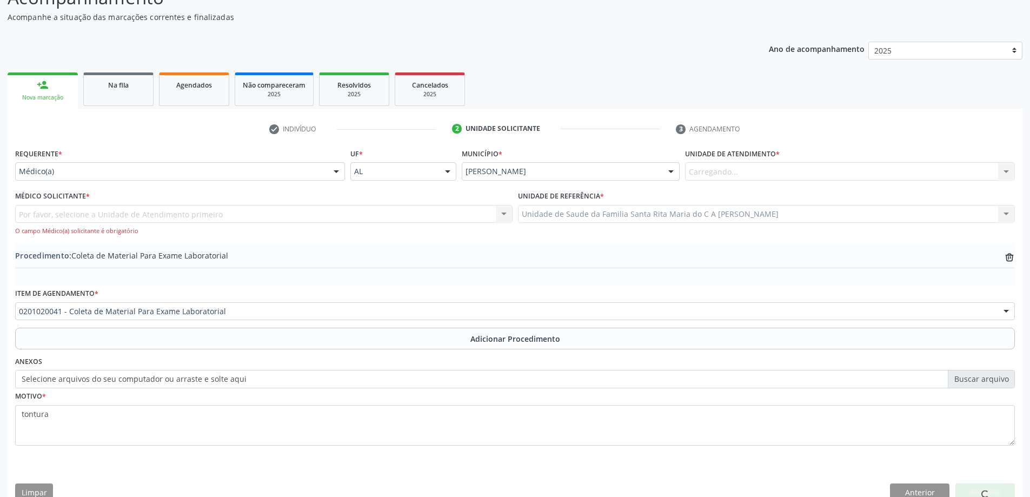
click at [158, 207] on div "Por favor, selecione a Unidade de Atendimento primeiro Nenhum resultado encontr…" at bounding box center [264, 220] width 498 height 31
click at [167, 217] on div "Por favor, selecione a Unidade de Atendimento primeiro Nenhum resultado encontr…" at bounding box center [264, 220] width 498 height 31
click at [495, 214] on div "Por favor, selecione a Unidade de Atendimento primeiro Nenhum resultado encontr…" at bounding box center [264, 220] width 498 height 31
click at [793, 173] on div "Carregando... Nenhum resultado encontrado para: " " Não há nenhuma opção para s…" at bounding box center [850, 171] width 330 height 18
click at [1009, 170] on div "Carregando... Nenhum resultado encontrado para: " " Não há nenhuma opção para s…" at bounding box center [850, 171] width 330 height 18
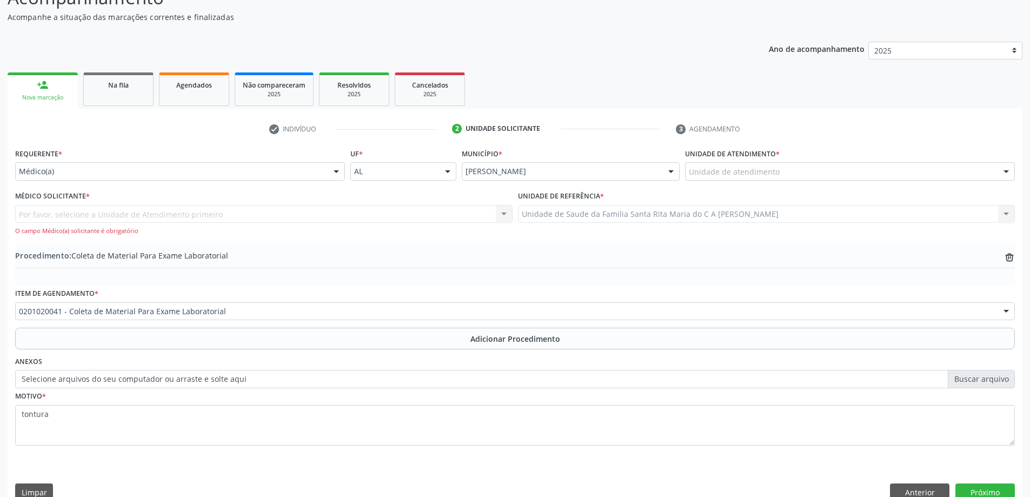
click at [246, 197] on div "Médico Solicitante * Por favor, selecione a Unidade de Atendimento primeiro Nen…" at bounding box center [264, 212] width 498 height 48
click at [141, 210] on div "Por favor, selecione a Unidade de Atendimento primeiro Nenhum resultado encontr…" at bounding box center [264, 220] width 498 height 31
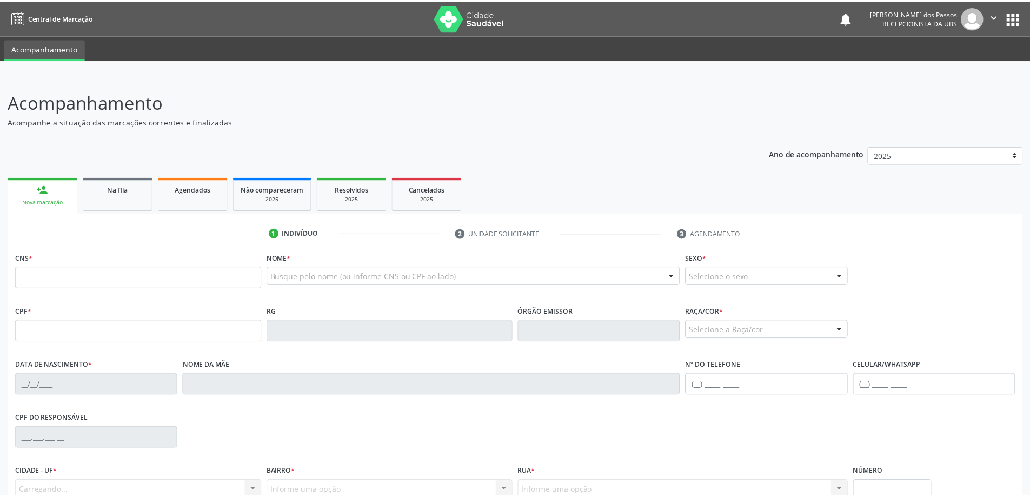
scroll to position [103, 0]
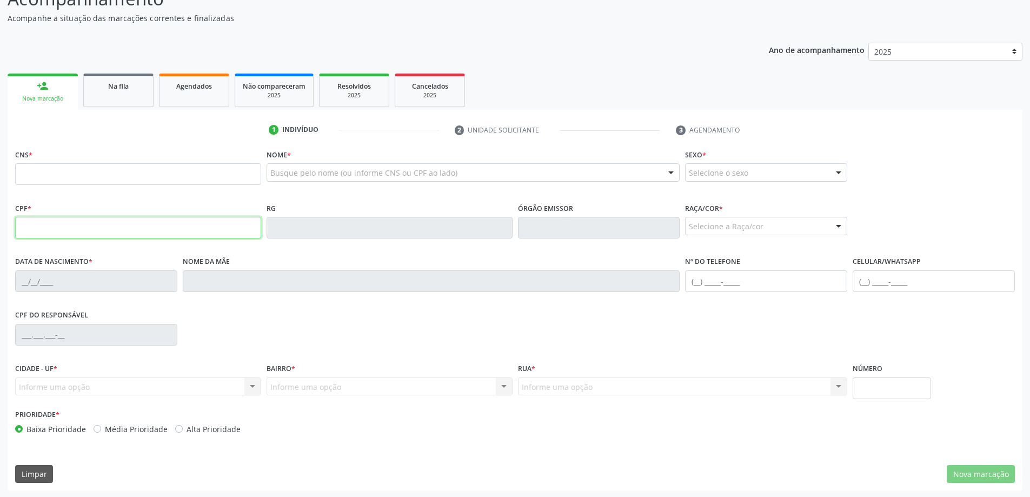
click at [42, 229] on input "text" at bounding box center [138, 228] width 246 height 22
type input "941.197.674-34"
click at [210, 177] on input "text" at bounding box center [138, 174] width 246 height 22
click at [190, 150] on div "CNS" at bounding box center [138, 166] width 246 height 38
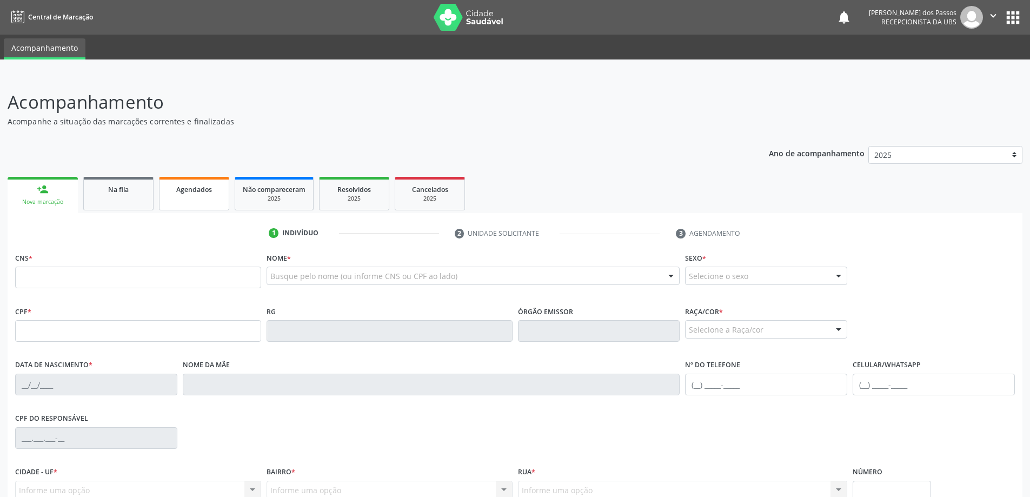
click at [188, 189] on span "Agendados" at bounding box center [194, 189] width 36 height 9
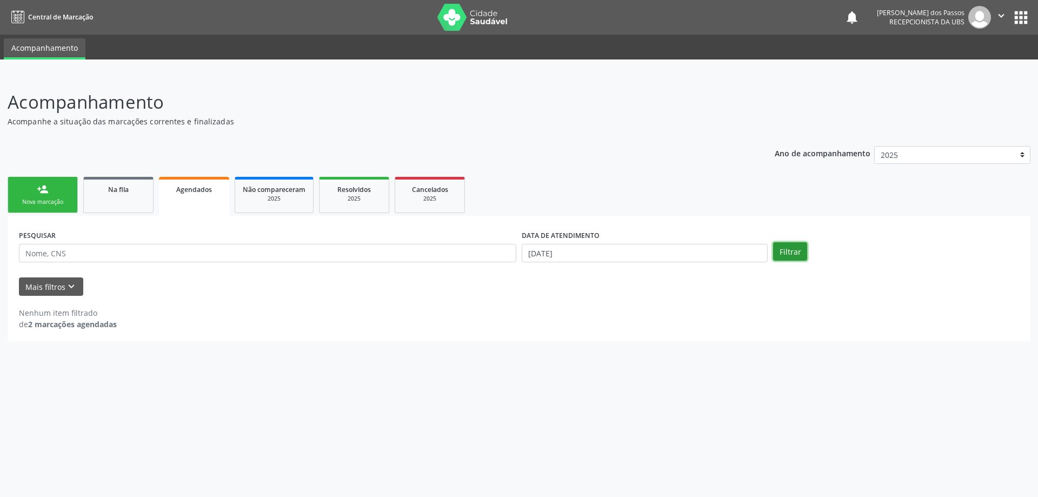
click at [791, 250] on button "Filtrar" at bounding box center [790, 251] width 34 height 18
click at [58, 284] on button "Mais filtros keyboard_arrow_down" at bounding box center [51, 286] width 64 height 19
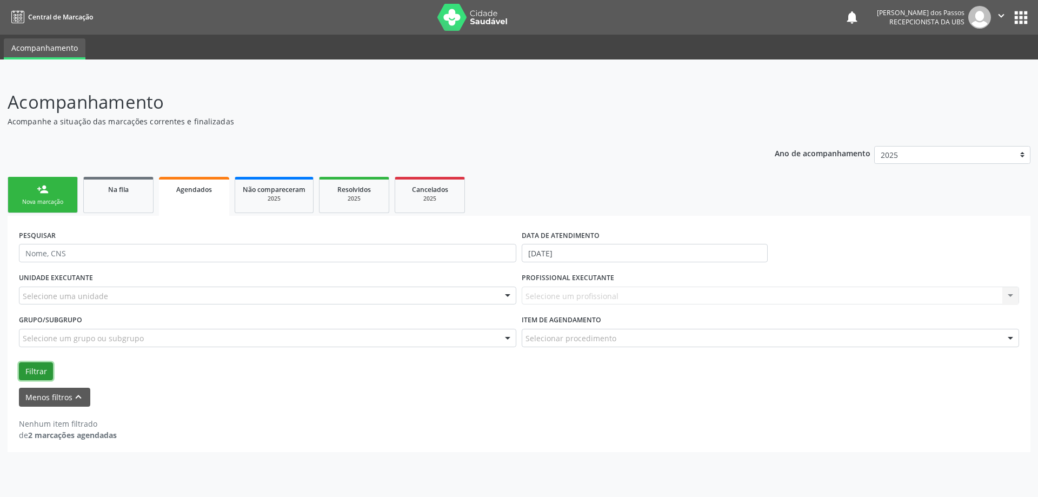
click at [38, 371] on button "Filtrar" at bounding box center [36, 371] width 34 height 18
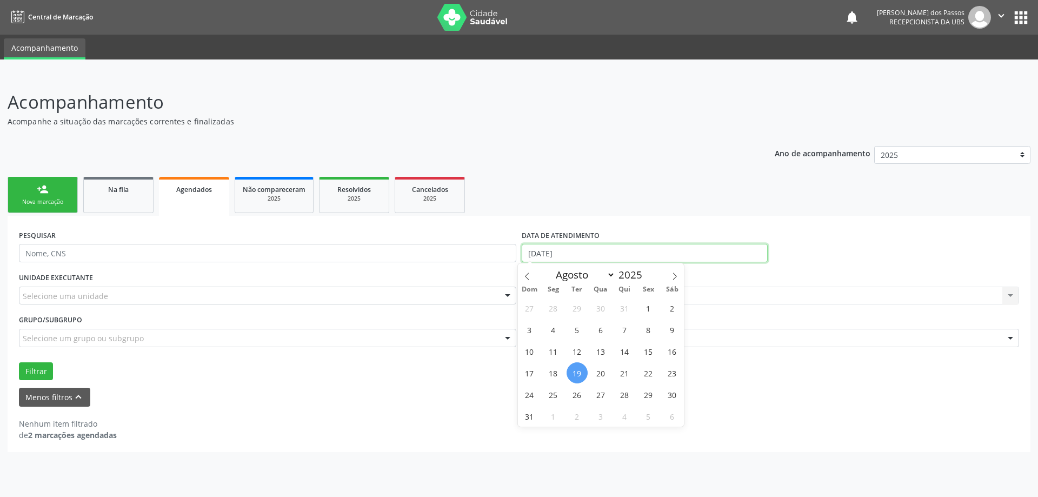
click at [547, 255] on input "19/08/2025" at bounding box center [645, 253] width 246 height 18
click at [579, 370] on span "19" at bounding box center [577, 372] width 21 height 21
type input "19/08/2025"
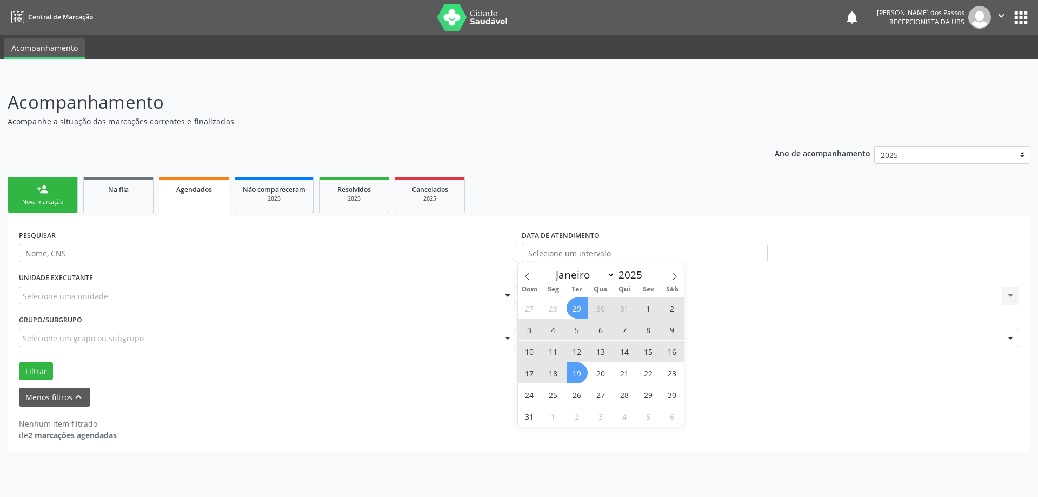
click at [602, 208] on ul "person_add Nova marcação Na fila Agendados Não compareceram 2025 Resolvidos 202…" at bounding box center [519, 195] width 1023 height 42
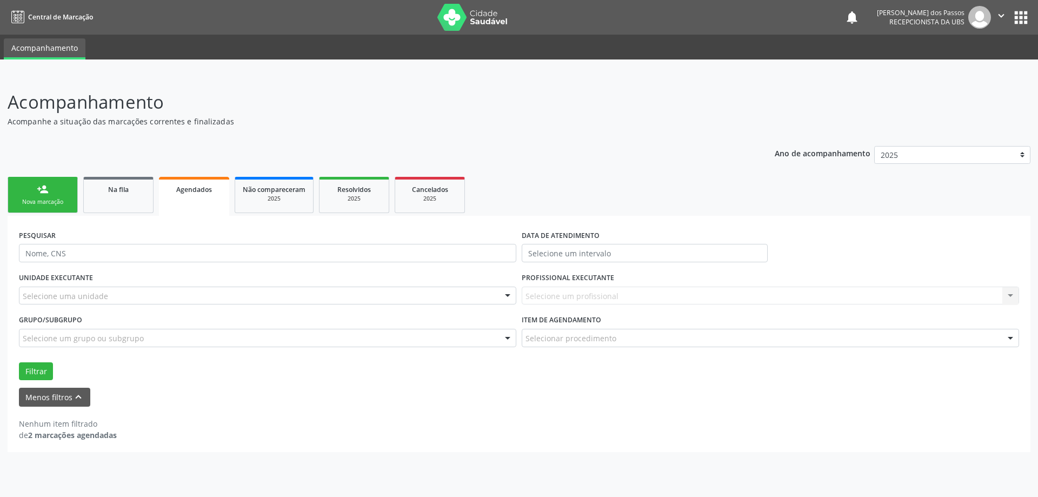
click at [193, 184] on div "Agendados" at bounding box center [194, 188] width 55 height 11
click at [198, 192] on span "Agendados" at bounding box center [194, 189] width 36 height 9
click at [355, 189] on span "Resolvidos" at bounding box center [354, 189] width 34 height 9
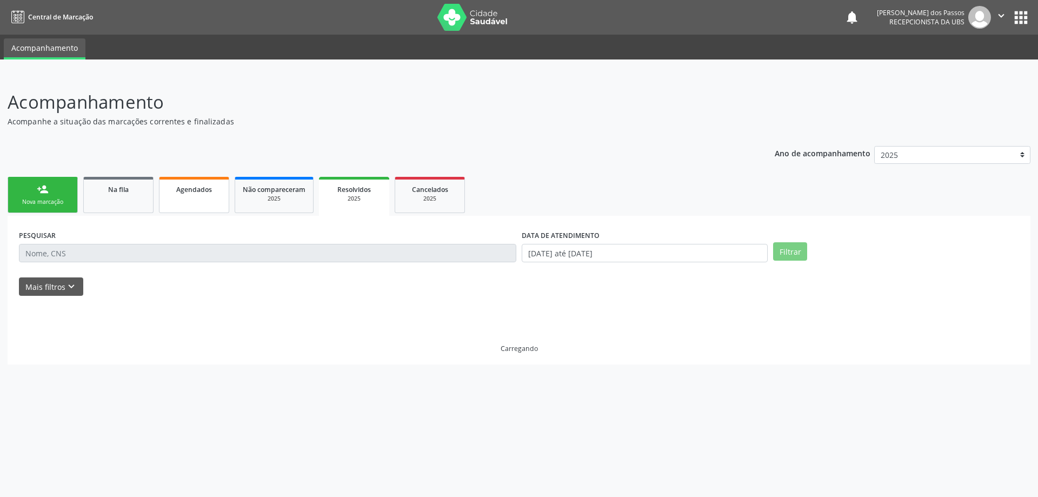
click at [191, 188] on span "Agendados" at bounding box center [194, 189] width 36 height 9
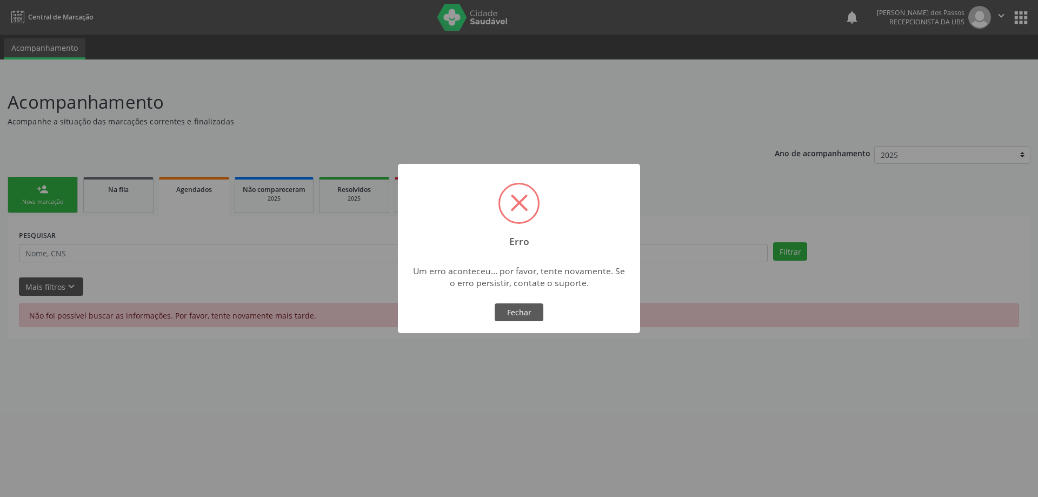
drag, startPoint x: 515, startPoint y: 317, endPoint x: 375, endPoint y: 259, distance: 151.3
click at [515, 314] on button "Fechar" at bounding box center [519, 312] width 49 height 18
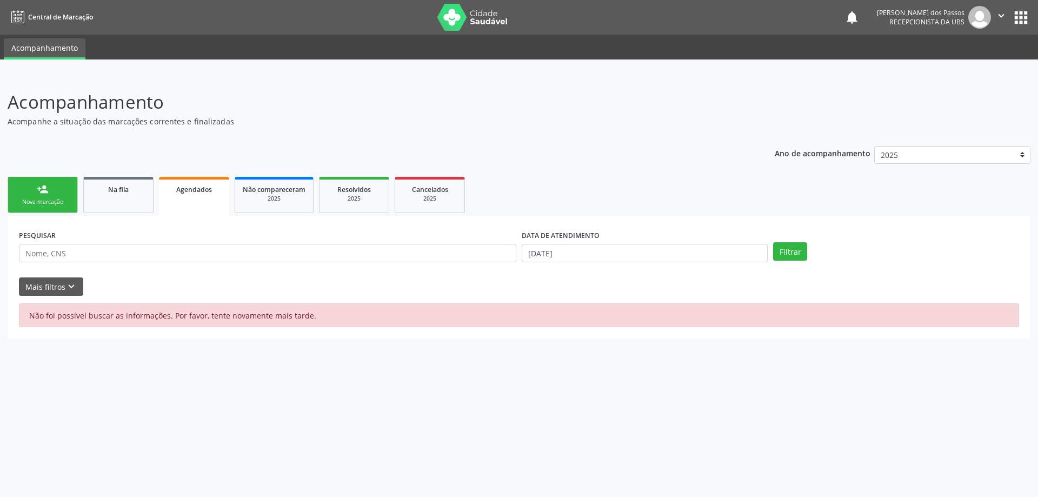
click at [187, 189] on span "Agendados" at bounding box center [194, 189] width 36 height 9
click at [194, 194] on span "Agendados" at bounding box center [194, 189] width 36 height 9
click at [549, 253] on input "19/08/2025" at bounding box center [645, 253] width 246 height 18
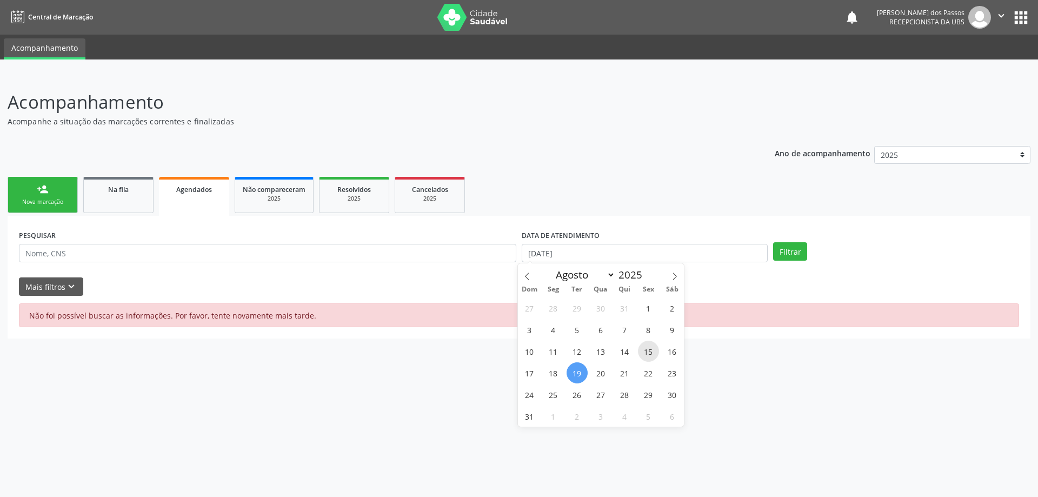
click at [648, 352] on span "15" at bounding box center [648, 351] width 21 height 21
type input "15/08/2025"
click at [650, 374] on span "22" at bounding box center [648, 372] width 21 height 21
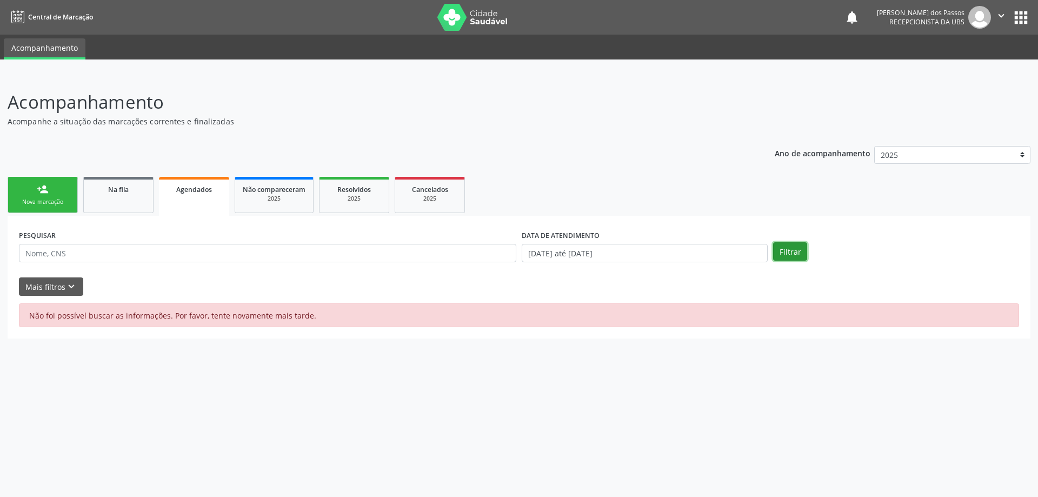
click at [783, 255] on button "Filtrar" at bounding box center [790, 251] width 34 height 18
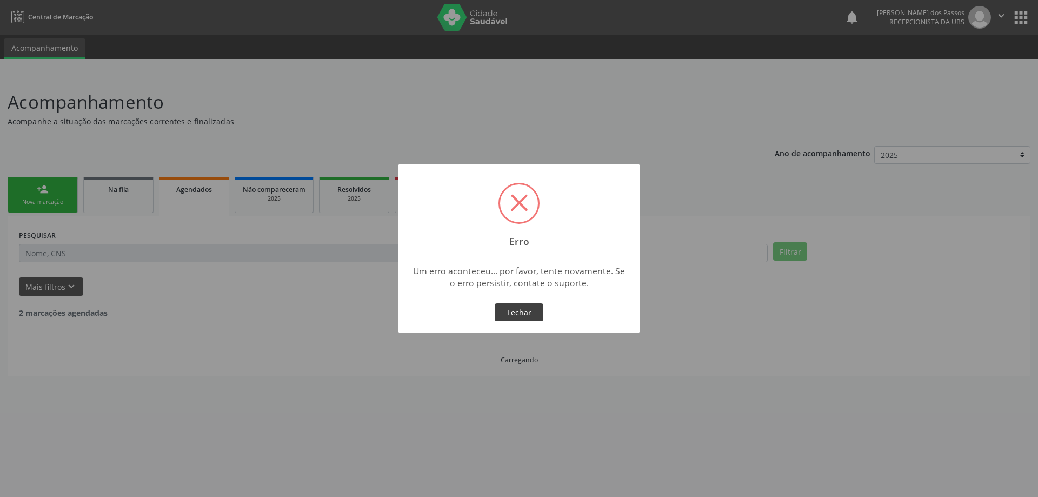
click at [512, 309] on button "Fechar" at bounding box center [519, 312] width 49 height 18
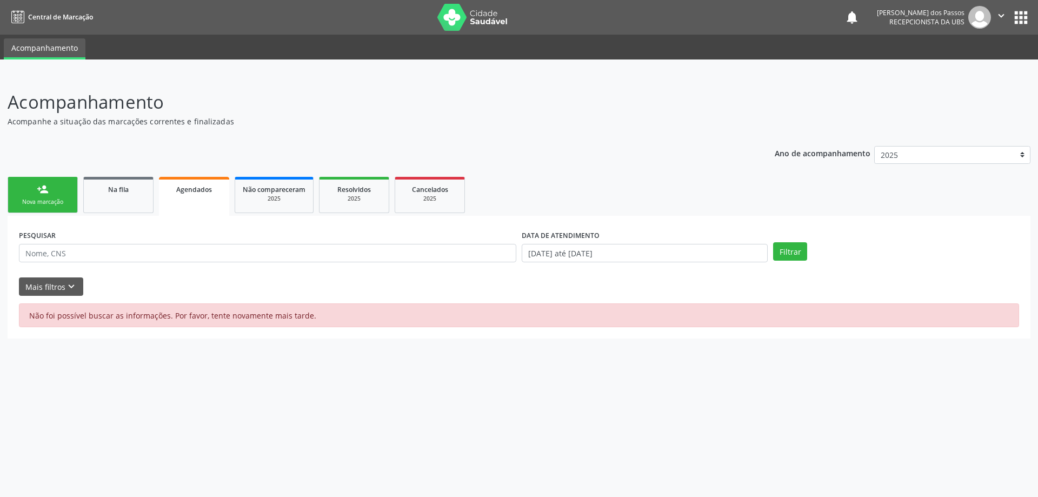
click at [50, 200] on div "Nova marcação" at bounding box center [43, 202] width 54 height 8
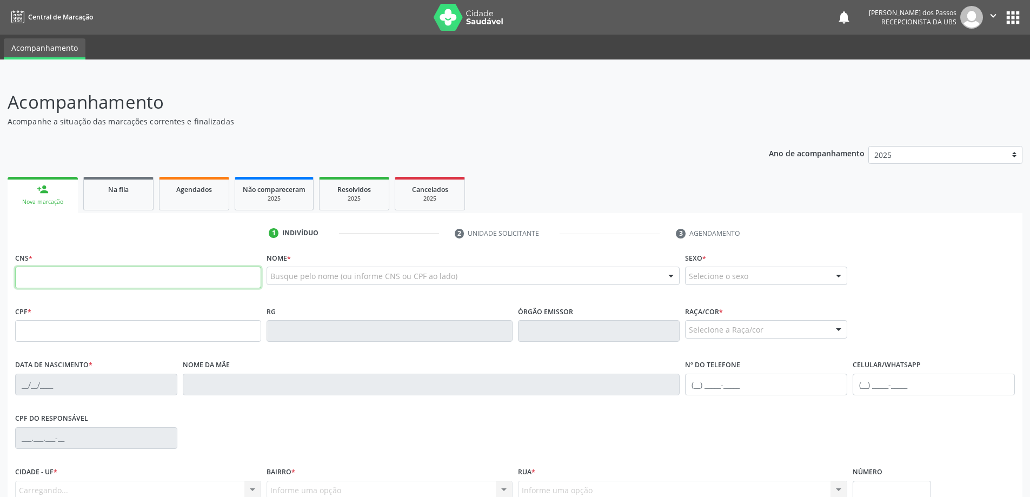
click at [97, 279] on input "text" at bounding box center [138, 278] width 246 height 22
type input "702 0098 6672 580"
click at [184, 188] on span "Agendados" at bounding box center [194, 189] width 36 height 9
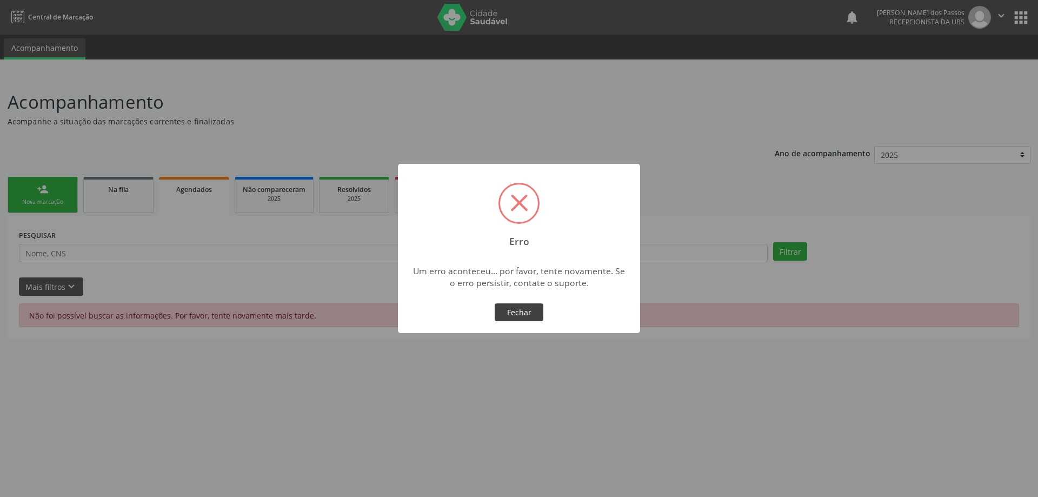
click at [517, 309] on button "Fechar" at bounding box center [519, 312] width 49 height 18
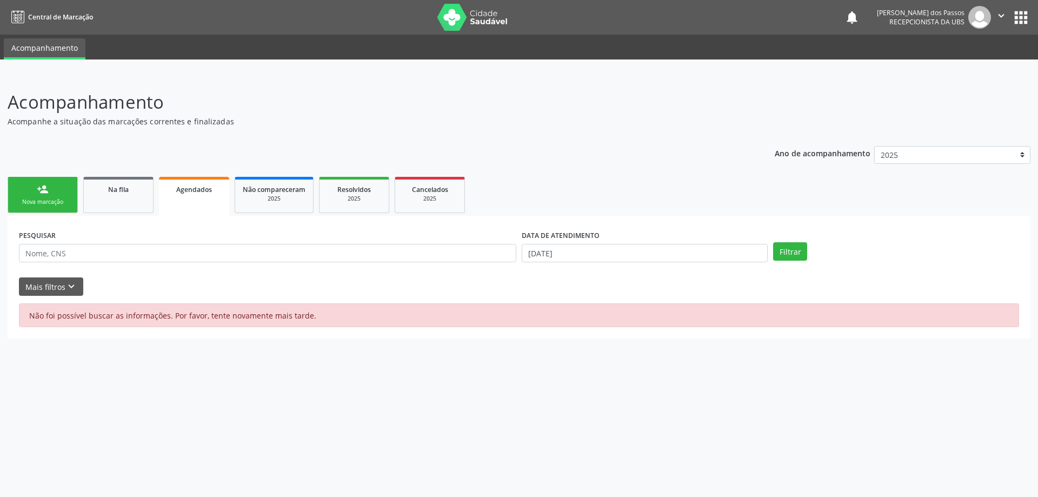
click at [193, 191] on span "Agendados" at bounding box center [194, 189] width 36 height 9
click at [797, 251] on button "Filtrar" at bounding box center [790, 251] width 34 height 18
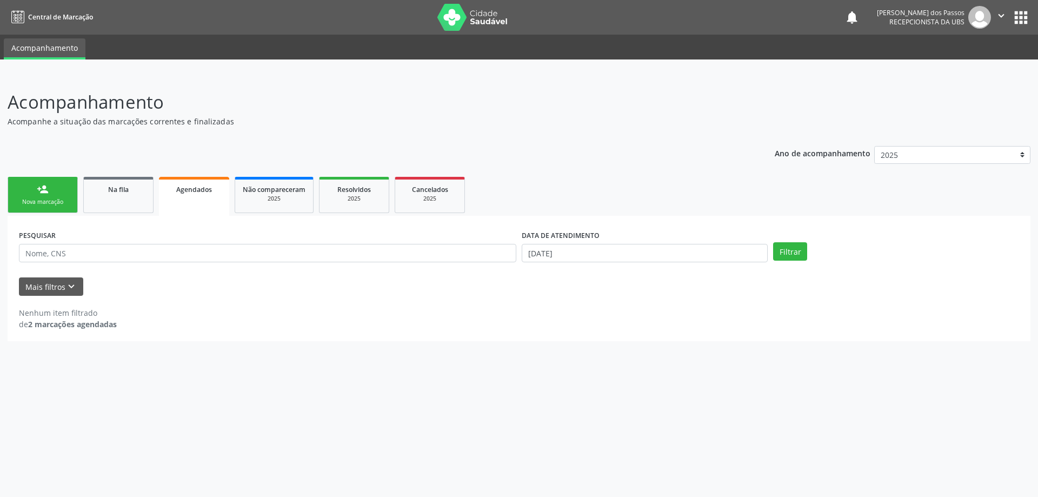
click at [185, 191] on span "Agendados" at bounding box center [194, 189] width 36 height 9
